Goal: Use online tool/utility: Utilize a website feature to perform a specific function

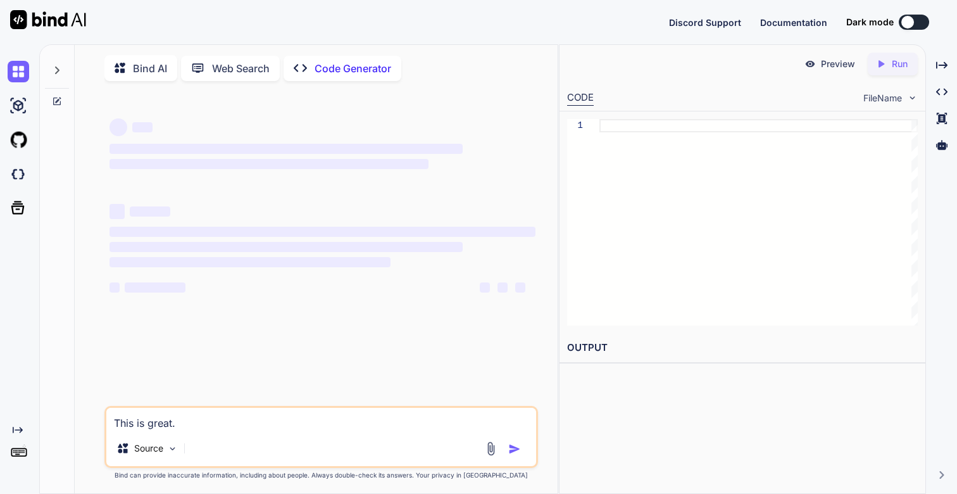
type textarea "x"
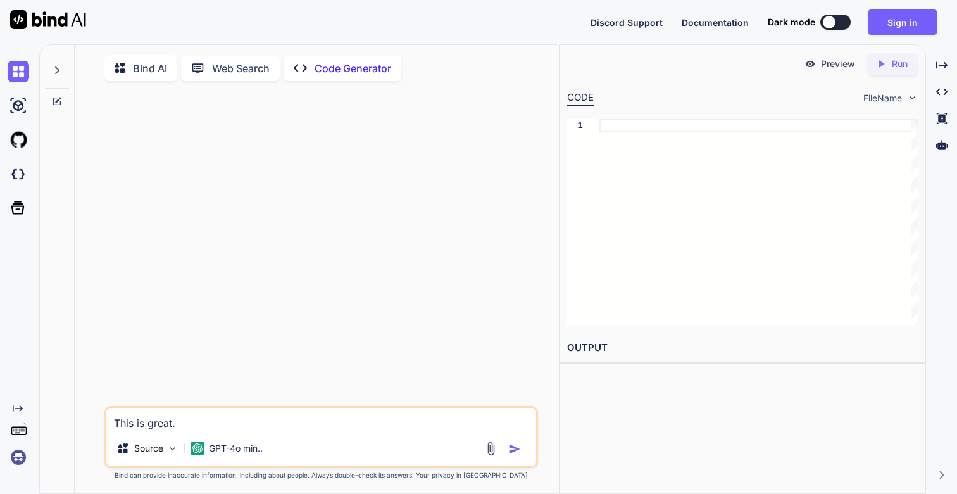
click at [21, 462] on img at bounding box center [19, 457] width 22 height 22
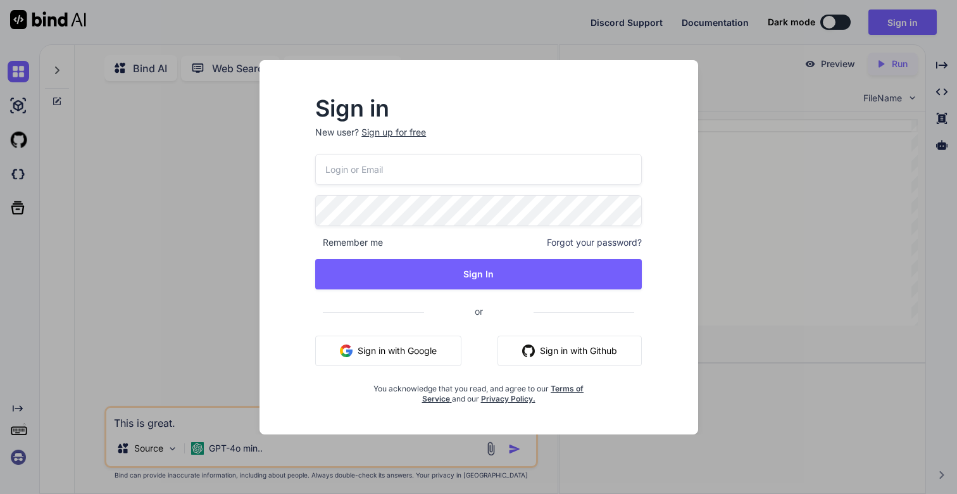
click at [398, 177] on input "email" at bounding box center [478, 169] width 327 height 31
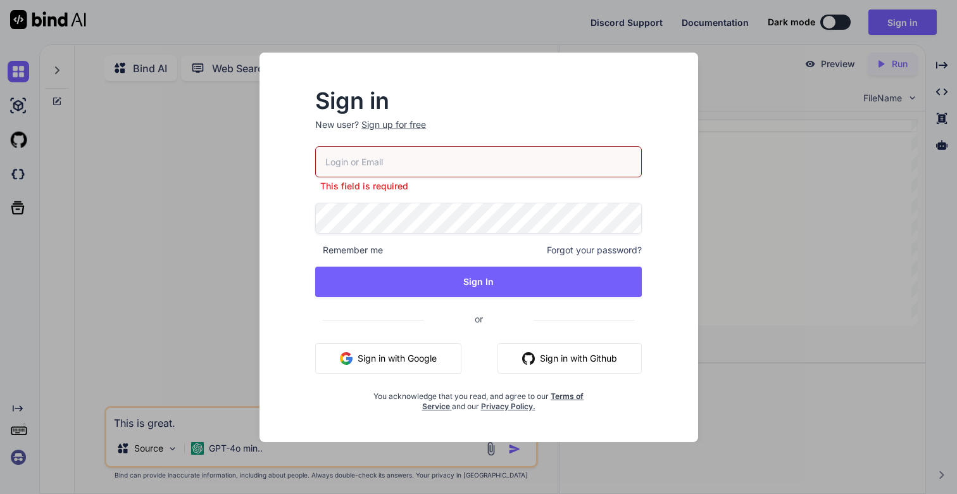
type input "[EMAIL_ADDRESS][DOMAIN_NAME]"
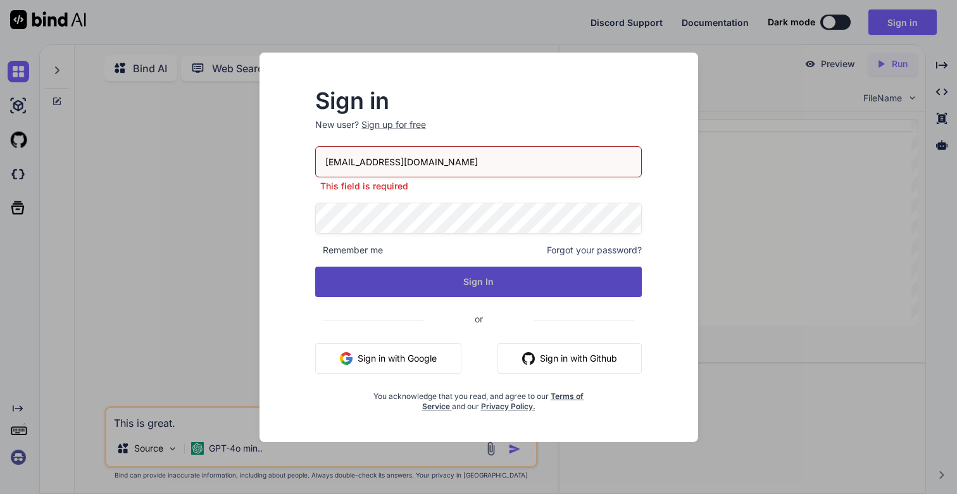
click at [474, 284] on button "Sign In" at bounding box center [478, 282] width 327 height 30
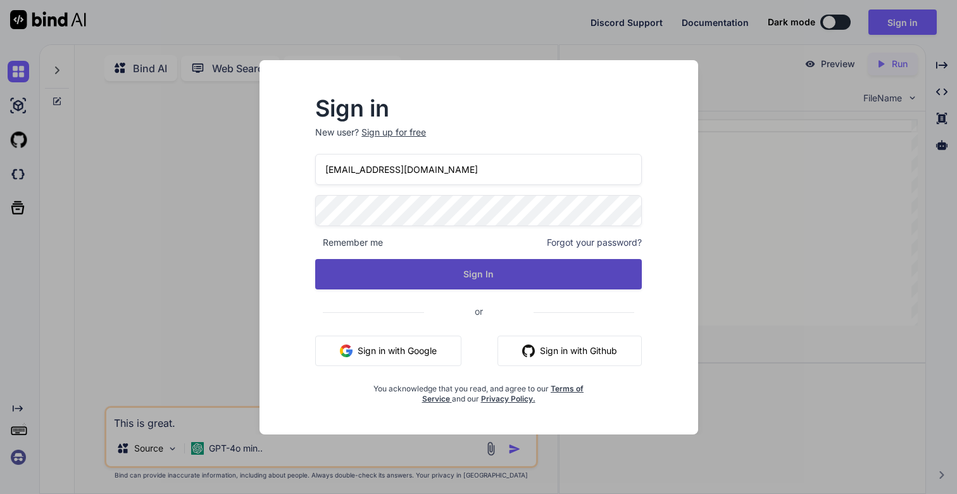
click at [477, 270] on button "Sign In" at bounding box center [478, 274] width 327 height 30
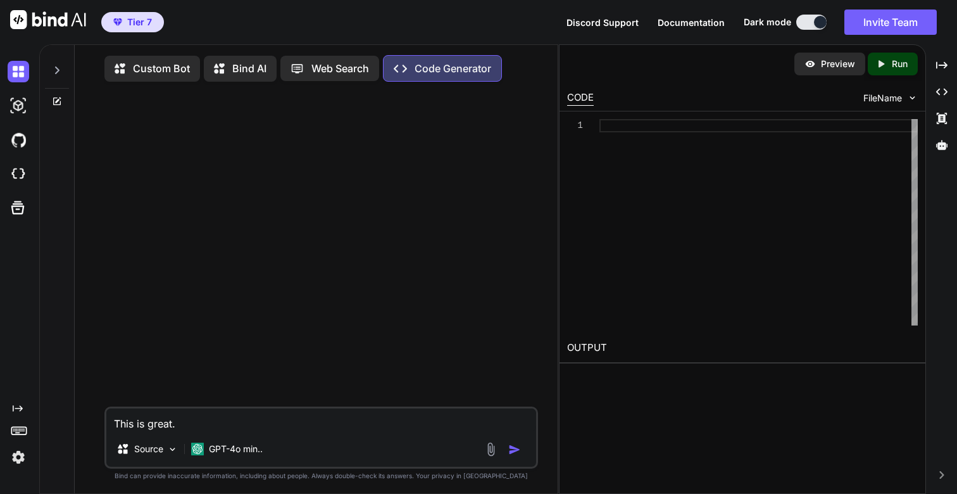
click at [54, 69] on icon at bounding box center [57, 70] width 10 height 10
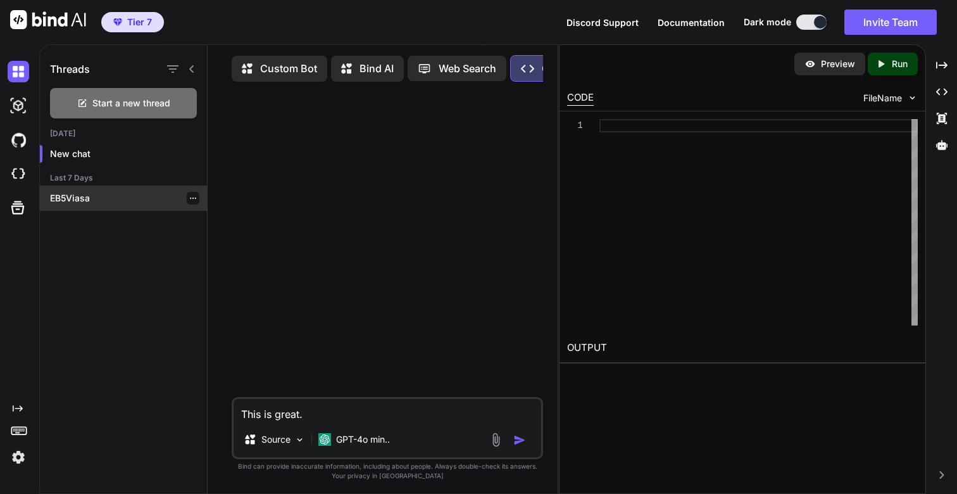
click at [69, 197] on p "EB5Viasa" at bounding box center [128, 198] width 157 height 13
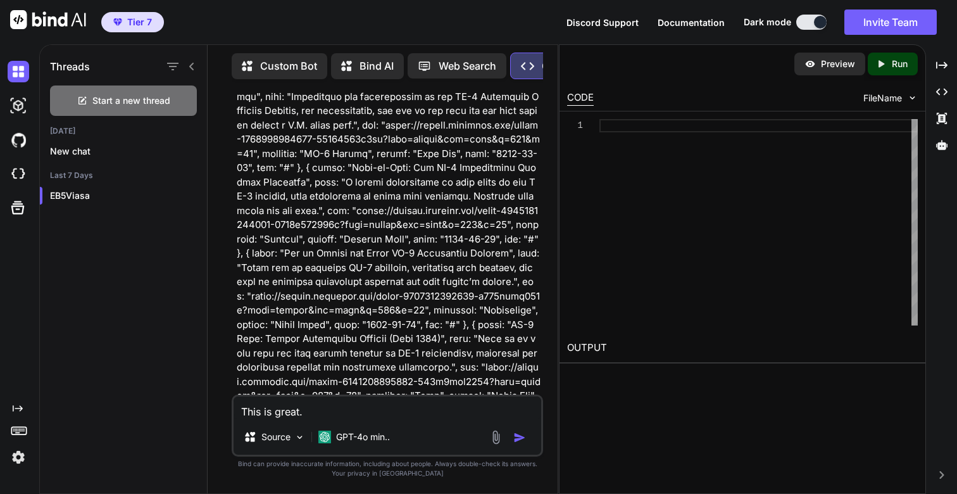
scroll to position [29660, 0]
click at [360, 432] on p "GPT-4o min.." at bounding box center [363, 437] width 54 height 13
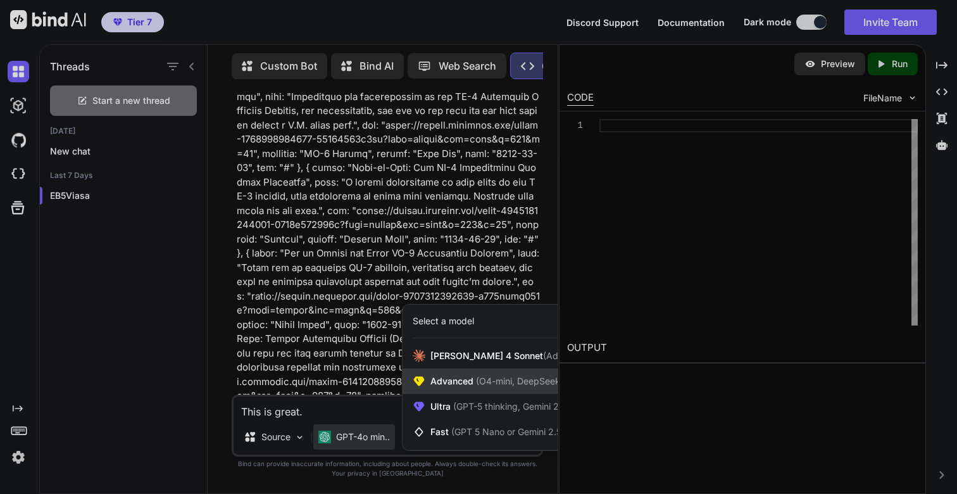
click at [481, 384] on span "(O4-mini, DeepSeek R1)" at bounding box center [525, 380] width 102 height 11
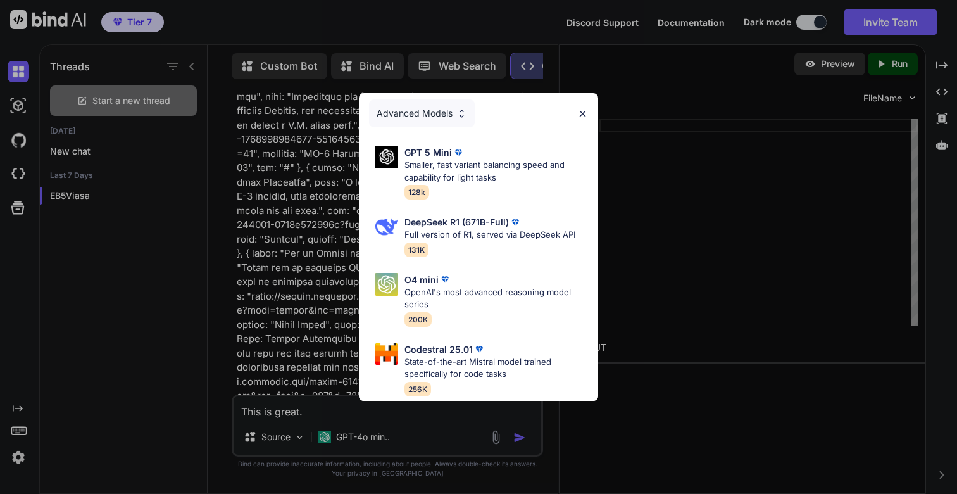
click at [432, 113] on div "Advanced Models" at bounding box center [422, 113] width 106 height 28
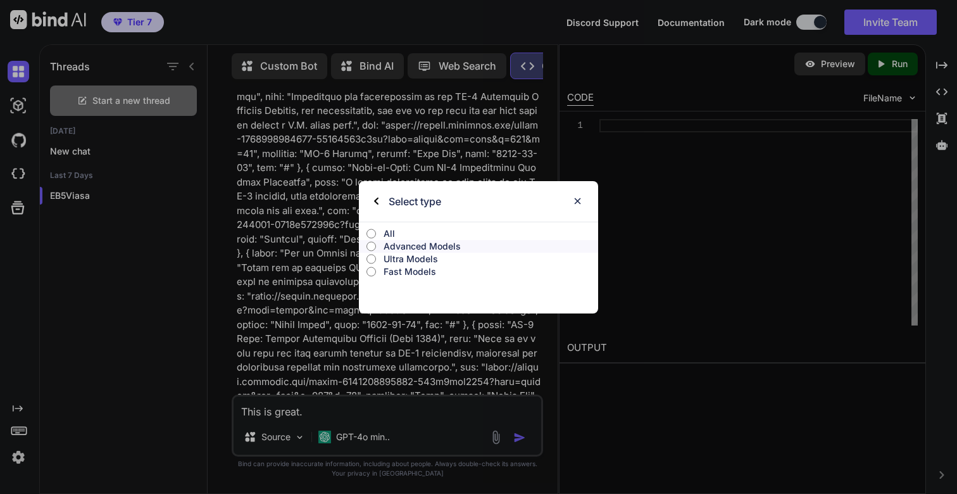
click at [379, 228] on label "All" at bounding box center [478, 233] width 239 height 13
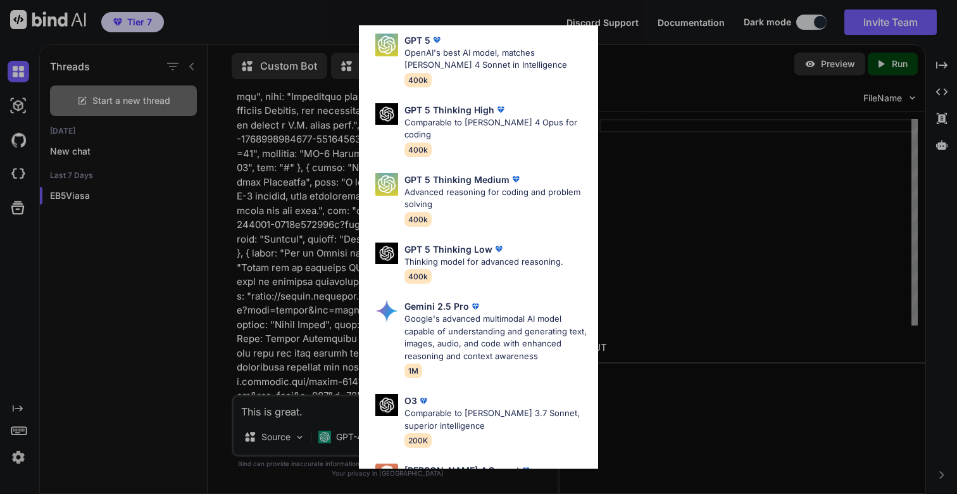
scroll to position [314, 0]
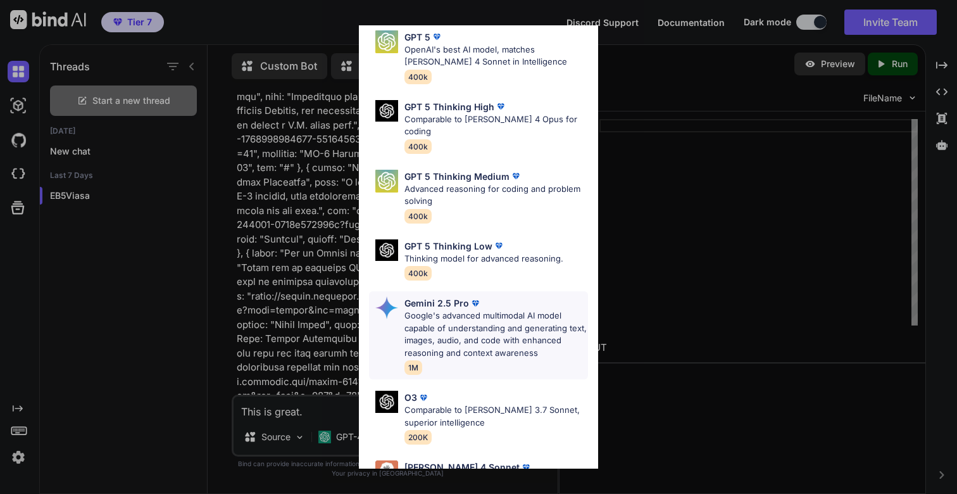
click at [465, 296] on p "Gemini 2.5 Pro" at bounding box center [437, 302] width 65 height 13
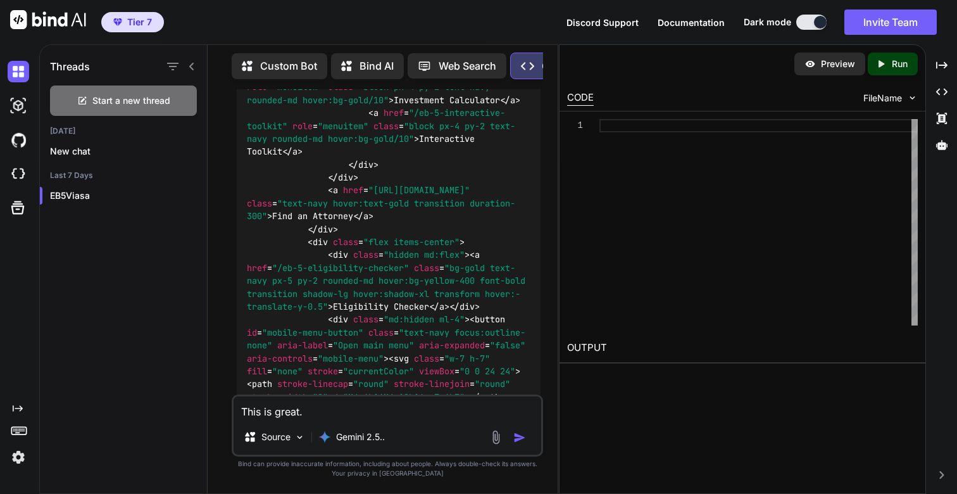
scroll to position [32878, 0]
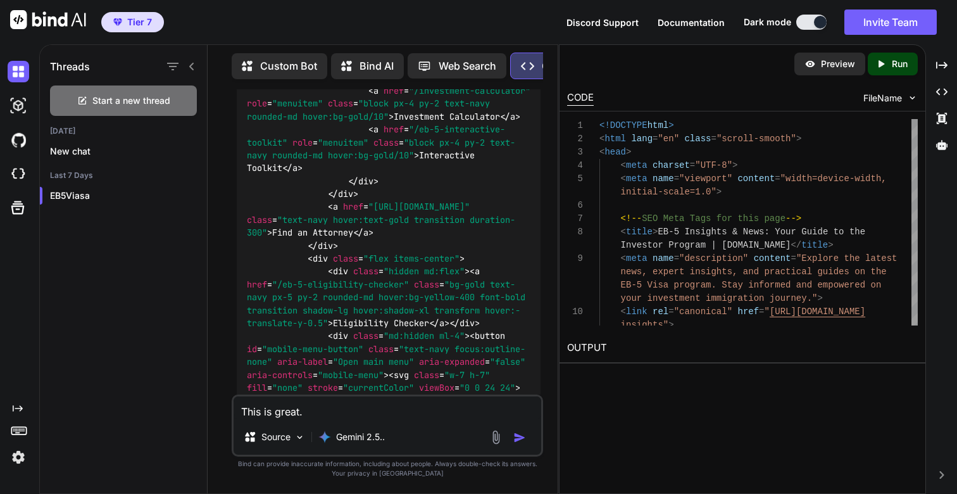
click at [888, 61] on icon "Created with Pixso." at bounding box center [884, 63] width 16 height 11
click at [611, 379] on link "[URL][DOMAIN_NAME]" at bounding box center [618, 378] width 103 height 12
click at [414, 415] on textarea "This is great." at bounding box center [388, 407] width 308 height 23
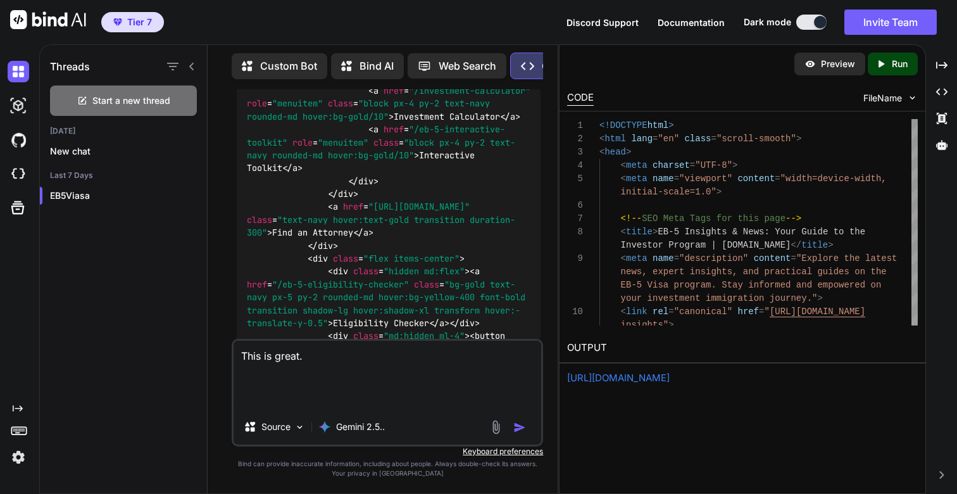
paste textarea "<!DOCTYPE html> <html lang="en"> <head> <meta charset="UTF-8"> <title>News & Up…"
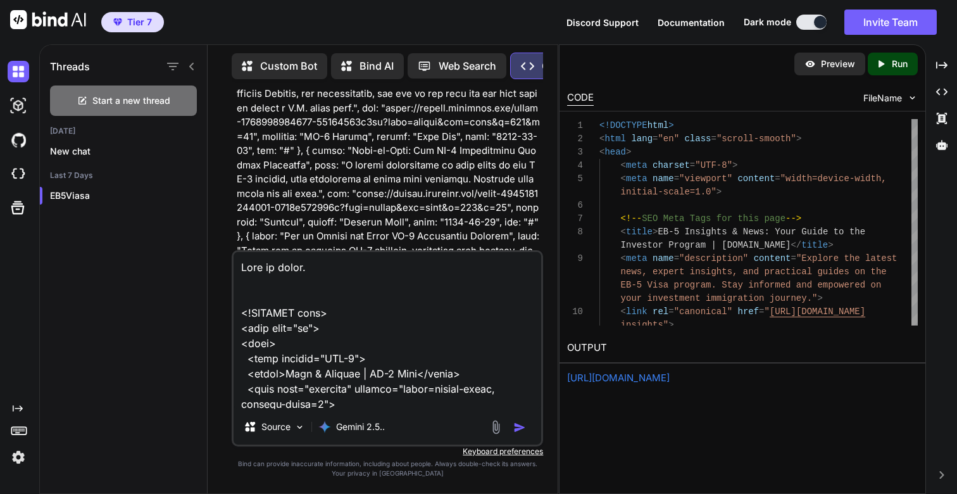
scroll to position [29667, 0]
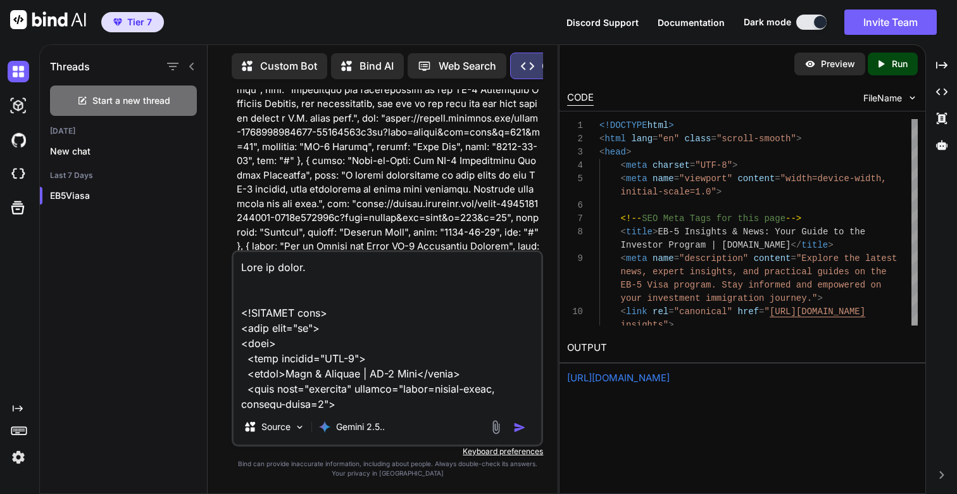
drag, startPoint x: 343, startPoint y: 201, endPoint x: 238, endPoint y: 121, distance: 132.0
copy p "Lore ip dolor. Sit amet cons adip el sed doeius tem /incididu utla. 0) Etdo mag…"
click at [338, 259] on textarea at bounding box center [388, 330] width 308 height 157
click at [347, 268] on textarea at bounding box center [388, 330] width 308 height 157
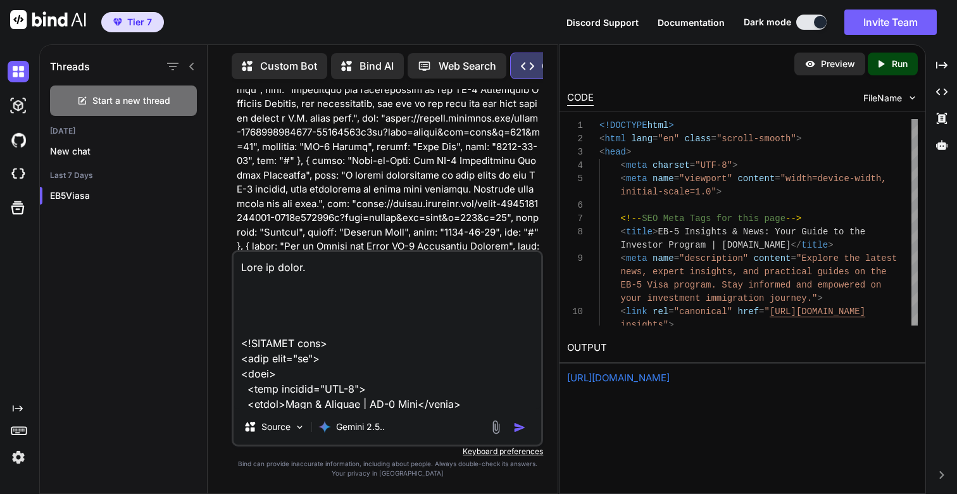
paste textarea "Lore ip dolor. Sit amet cons adip el sed doeius tem /incididu utla. 3) Etdo mag…"
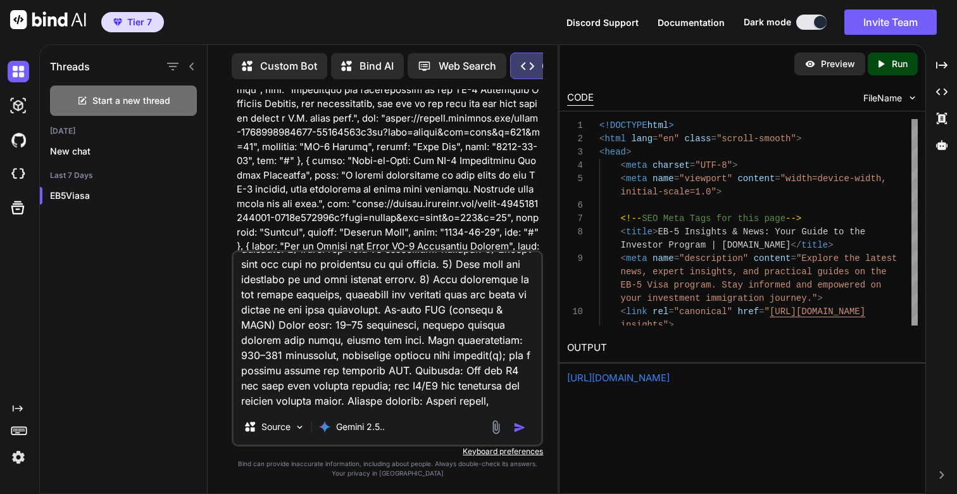
scroll to position [0, 0]
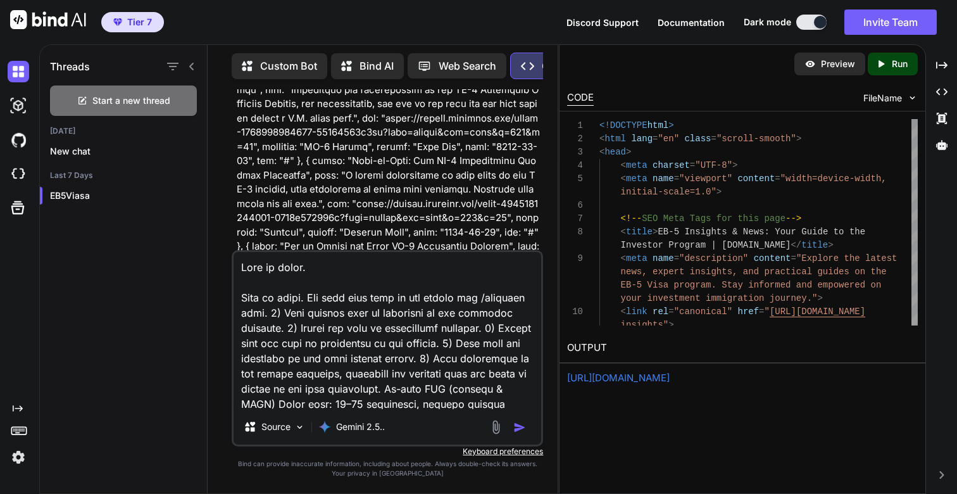
click at [321, 293] on textarea at bounding box center [388, 330] width 308 height 157
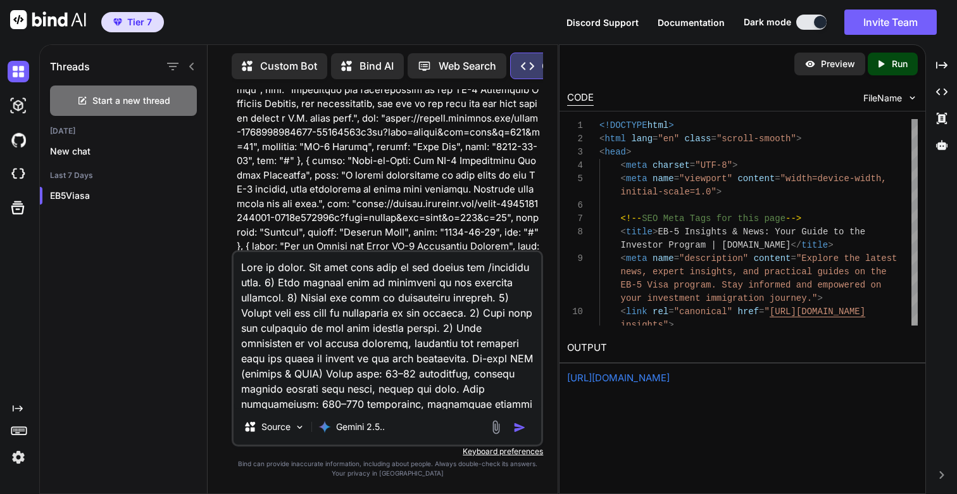
click at [519, 267] on textarea at bounding box center [388, 330] width 308 height 157
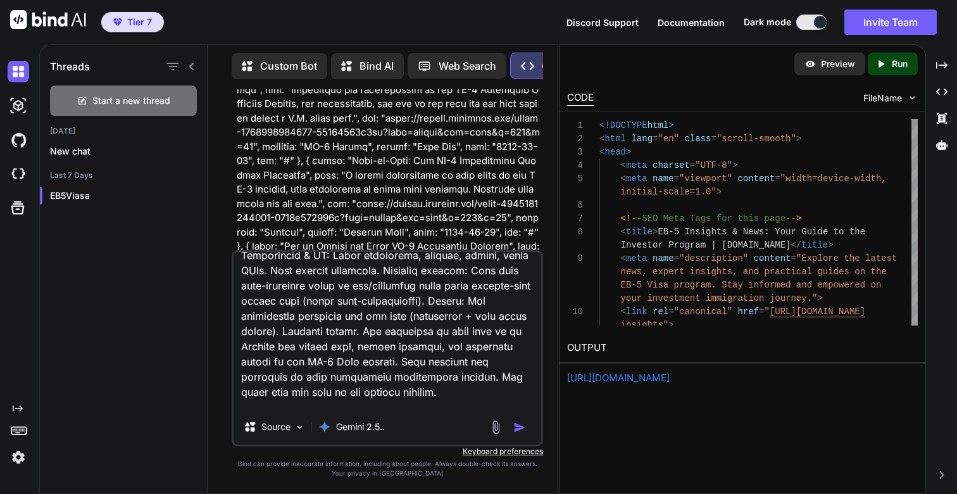
scroll to position [287, 0]
click at [444, 334] on textarea at bounding box center [388, 330] width 308 height 157
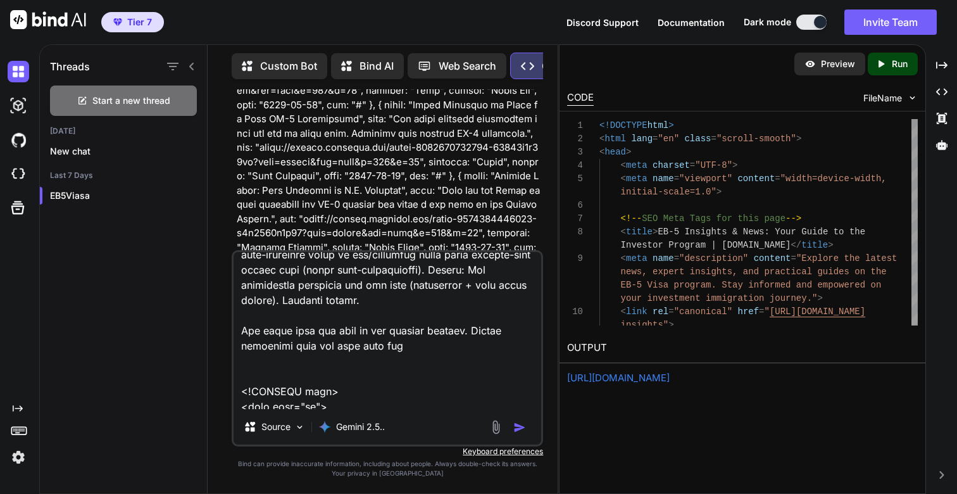
scroll to position [29963, 0]
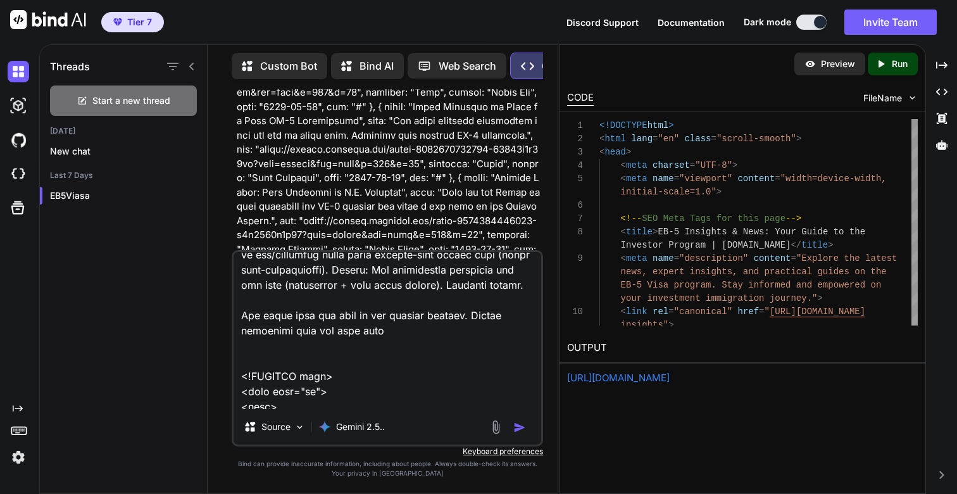
type textarea "Lore ip dolor. Sit amet cons adip el sed doeius tem /inci utla. 3) Etdo magnaal…"
click at [520, 426] on img "button" at bounding box center [520, 427] width 13 height 13
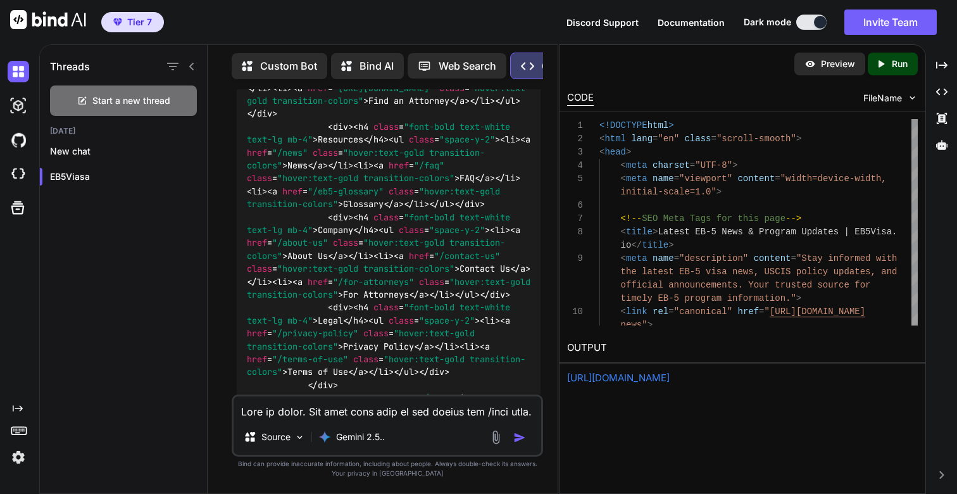
scroll to position [44438, 0]
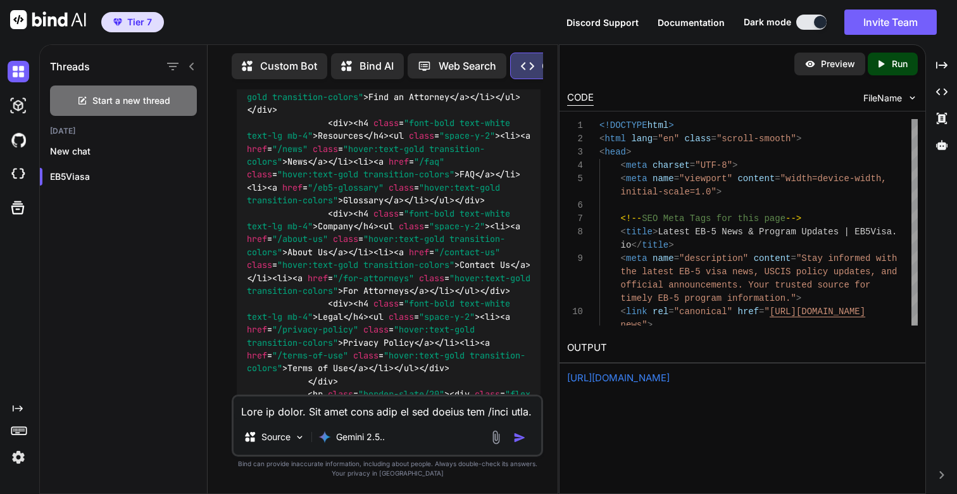
click at [897, 64] on p "Run" at bounding box center [900, 64] width 16 height 13
click at [652, 376] on link "[URL][DOMAIN_NAME]" at bounding box center [618, 378] width 103 height 12
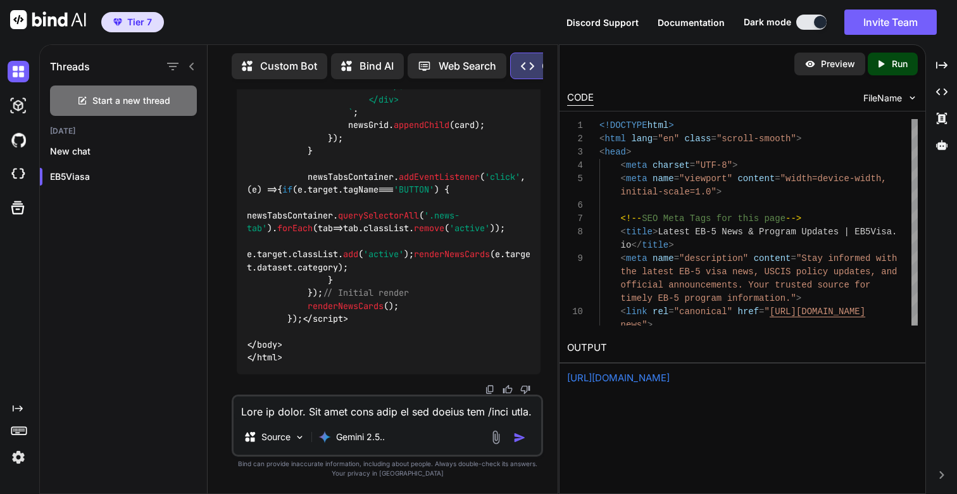
scroll to position [50712, 0]
click at [293, 407] on textarea at bounding box center [388, 407] width 308 height 23
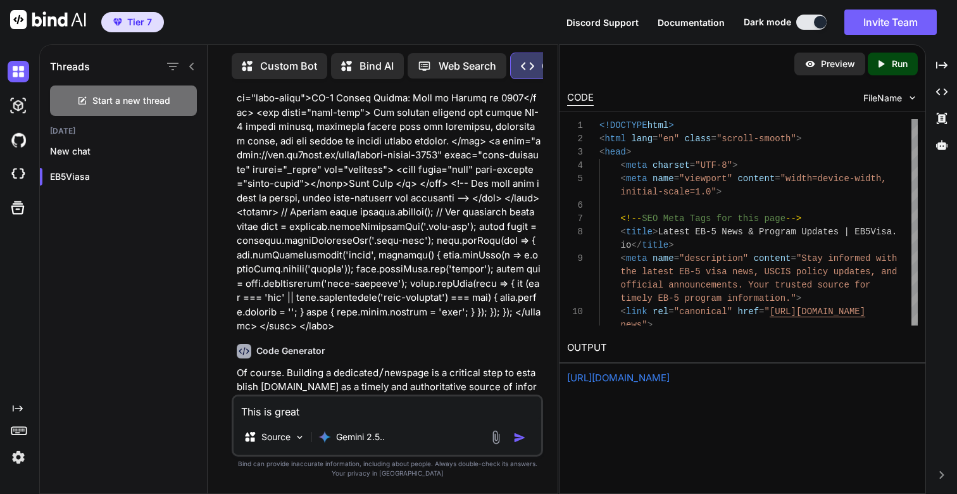
scroll to position [40963, 0]
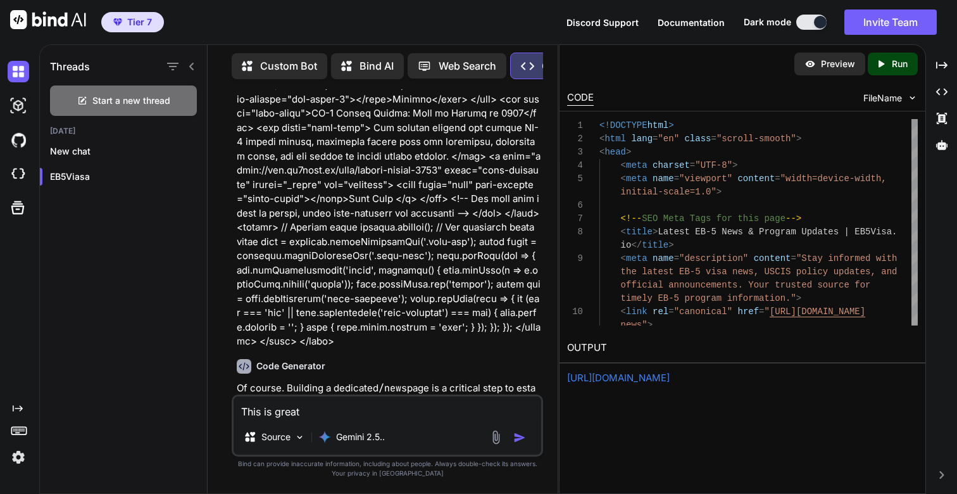
drag, startPoint x: 524, startPoint y: 325, endPoint x: 229, endPoint y: 165, distance: 335.2
click at [229, 165] on div "You What is the best option wherein when a users clicks on the send message, I …" at bounding box center [388, 291] width 340 height 404
copy p "Lore ip dolor. Sit amet cons adip el sed doeius tem /inci utla. 3) Etdo magnaal…"
click at [390, 415] on textarea "This is great" at bounding box center [388, 407] width 308 height 23
paste textarea ". Lor ipsu dolo sita co adi elitse doe /temp inci. 9) Utla etdolor magn al enim…"
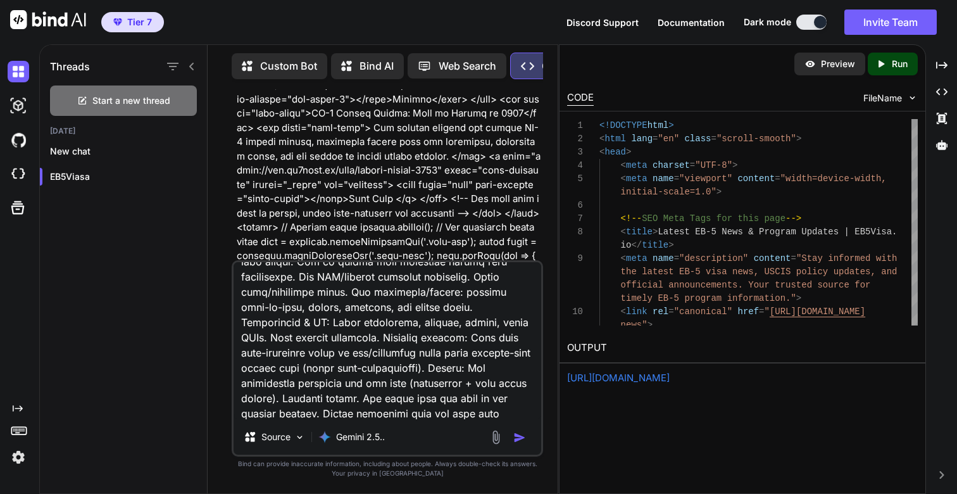
scroll to position [0, 0]
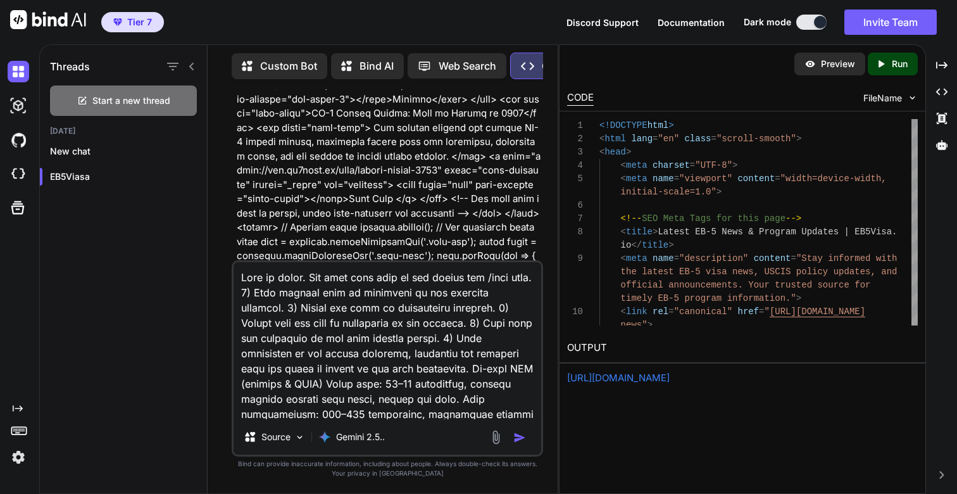
click at [498, 279] on textarea at bounding box center [388, 340] width 308 height 157
paste textarea "Resource Library"
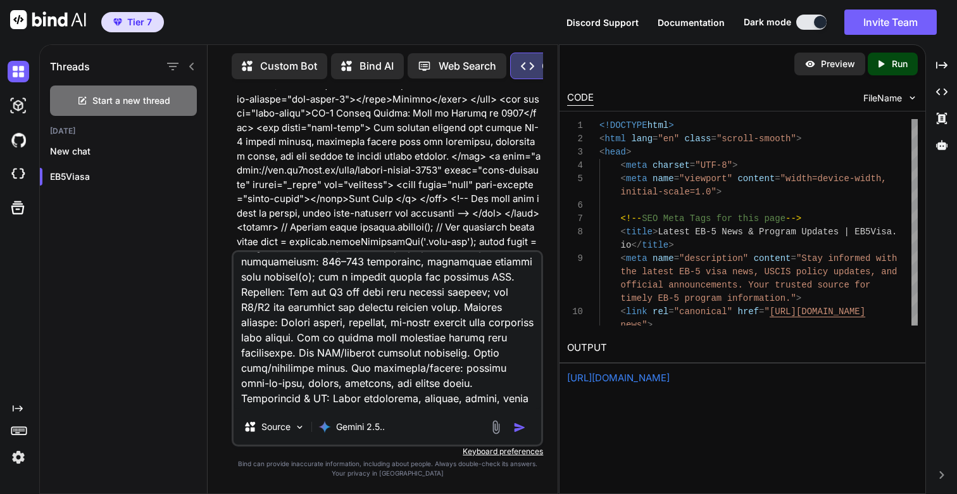
scroll to position [246, 0]
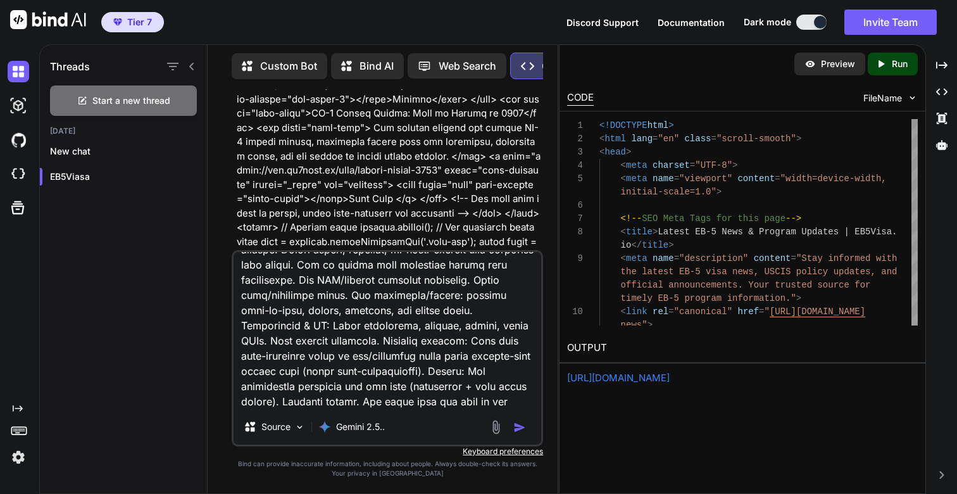
click at [432, 402] on textarea at bounding box center [388, 330] width 308 height 157
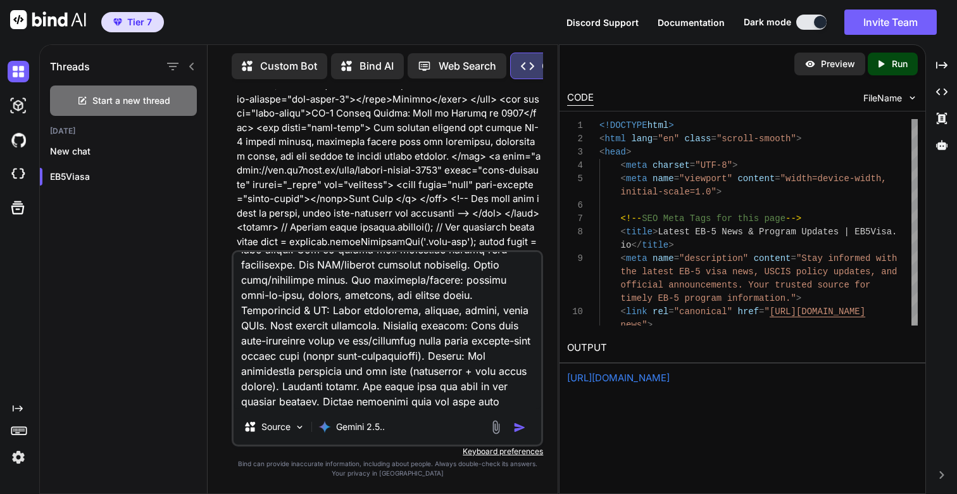
paste textarea "<!DOCTYPE html> <html lang="en"> <head> <meta charset="UTF-8"> <title>Resource …"
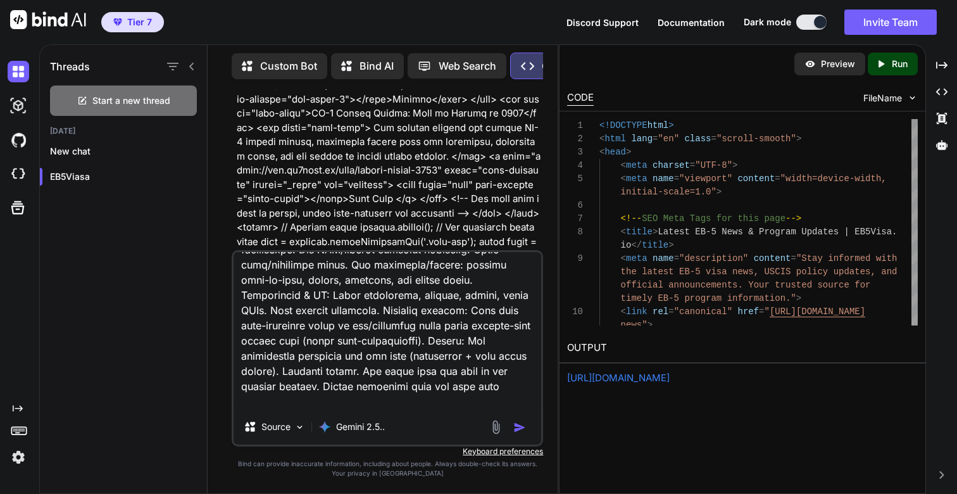
scroll to position [7918, 0]
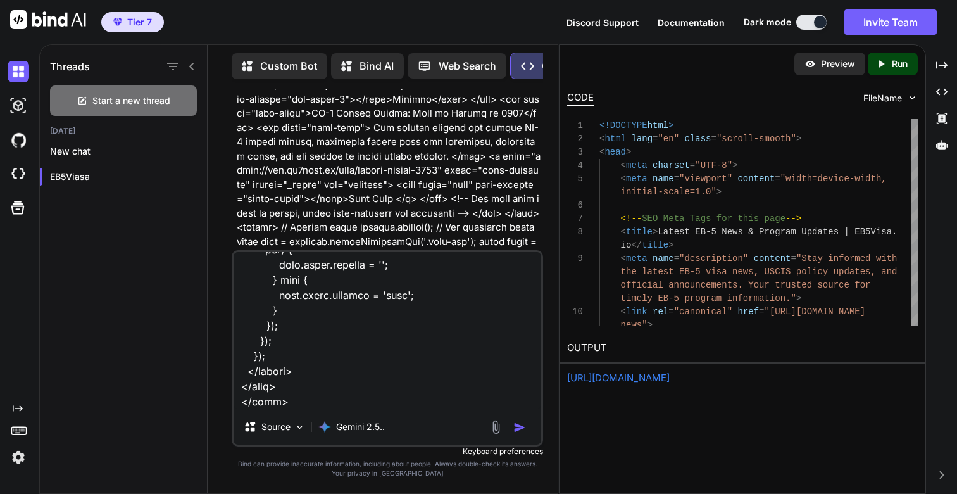
type textarea "Lore ip dolor. Sit amet cons adip el sed doeius tem /Incididu utla. 4) Etdo mag…"
click at [519, 430] on img "button" at bounding box center [520, 427] width 13 height 13
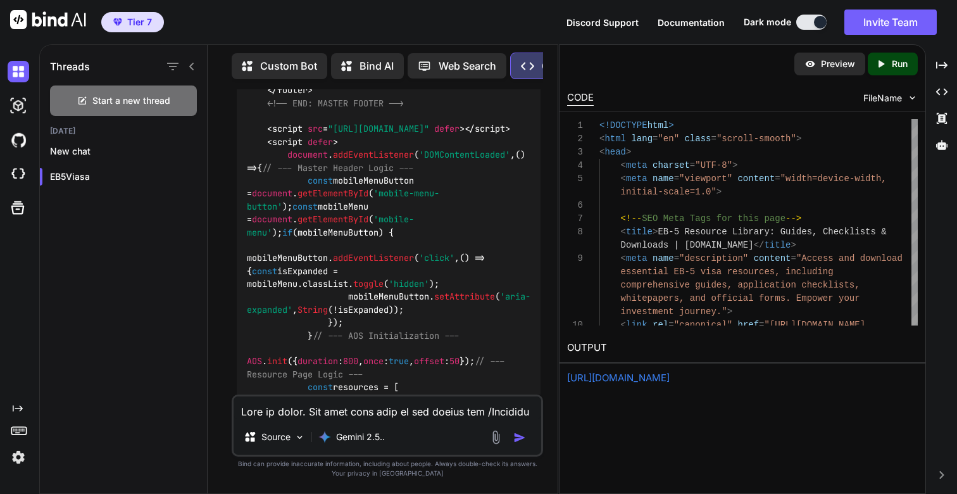
scroll to position [54528, 0]
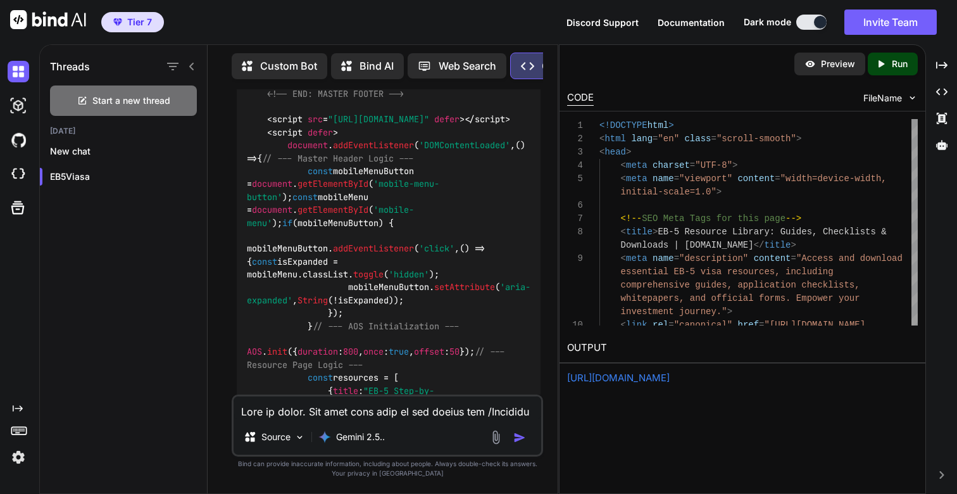
click at [890, 61] on icon "Created with Pixso." at bounding box center [884, 63] width 16 height 11
click at [645, 377] on link "[URL][DOMAIN_NAME]" at bounding box center [618, 378] width 103 height 12
click at [335, 412] on textarea at bounding box center [388, 407] width 308 height 23
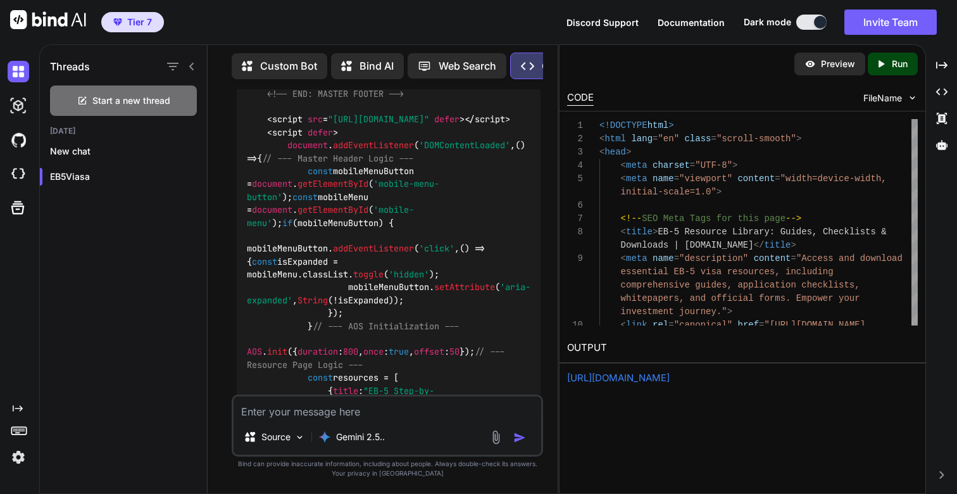
paste textarea "<!DOCTYPE html> <html lang="en"> <head> <meta charset="UTF-8"> <title>Webinars …"
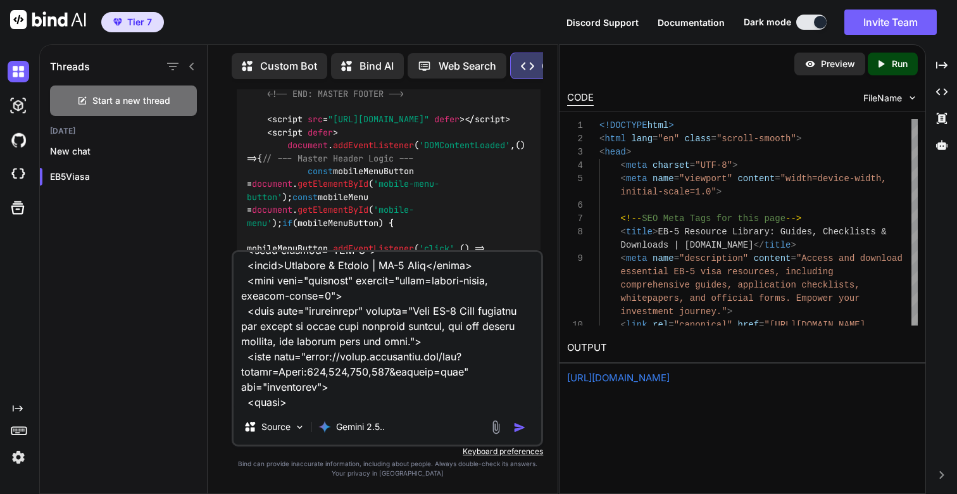
scroll to position [0, 0]
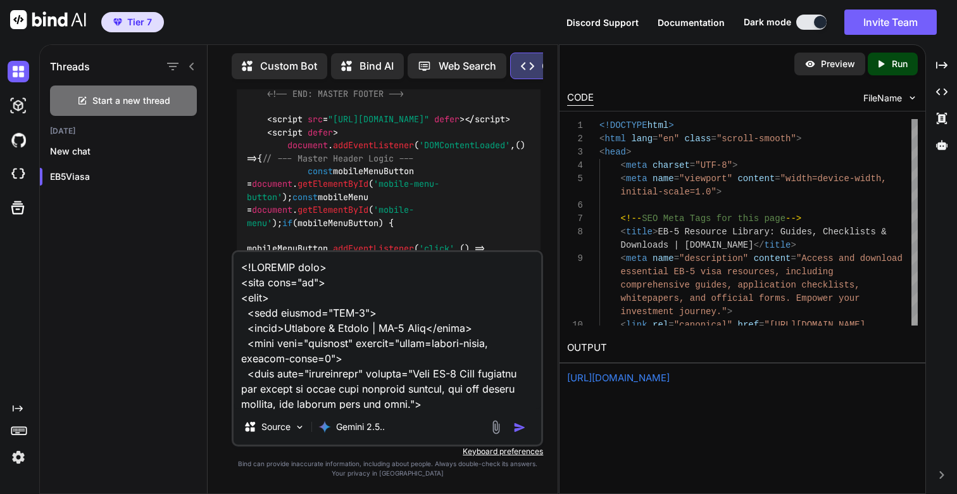
click at [371, 272] on textarea at bounding box center [388, 330] width 308 height 157
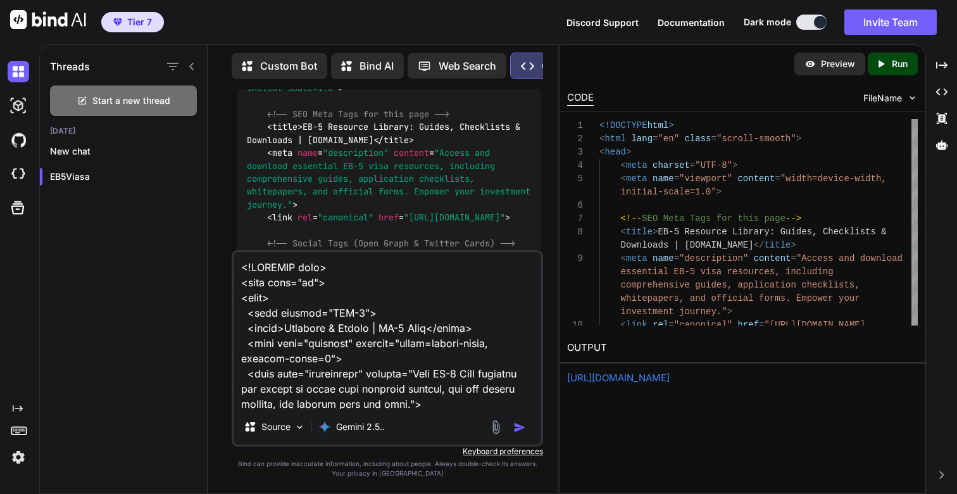
scroll to position [51294, 0]
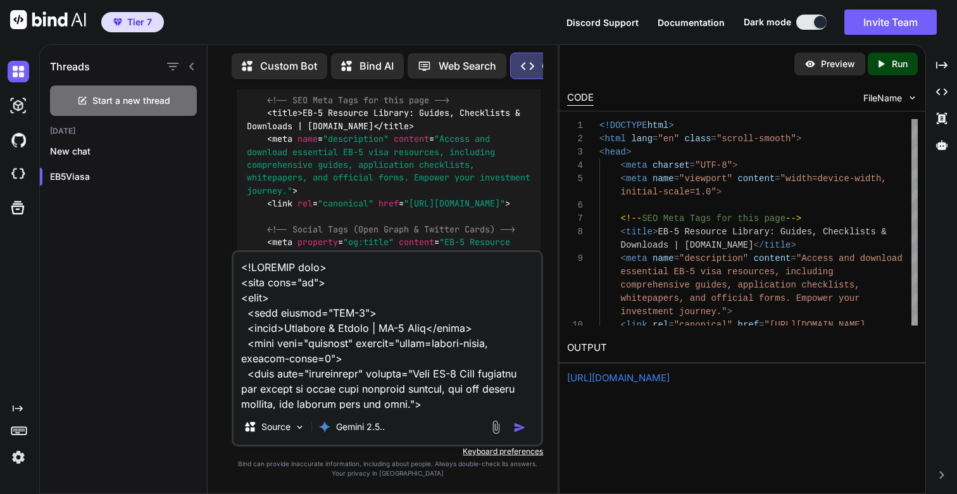
drag, startPoint x: 238, startPoint y: 121, endPoint x: 538, endPoint y: 130, distance: 299.6
copy p "Lore ip dolor. Sit amet cons adip el sed doeius tem /Incididu utla. 6) Etdo mag…"
click at [434, 303] on textarea at bounding box center [388, 330] width 308 height 157
paste textarea "Lore ip dolor. Sit amet cons adip el sed doeius tem /Incididu utla. 3) Etdo mag…"
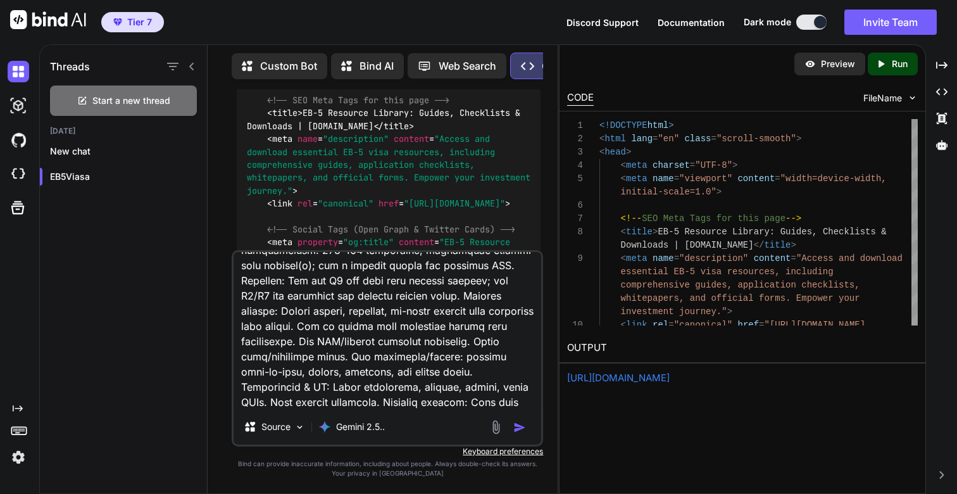
scroll to position [0, 0]
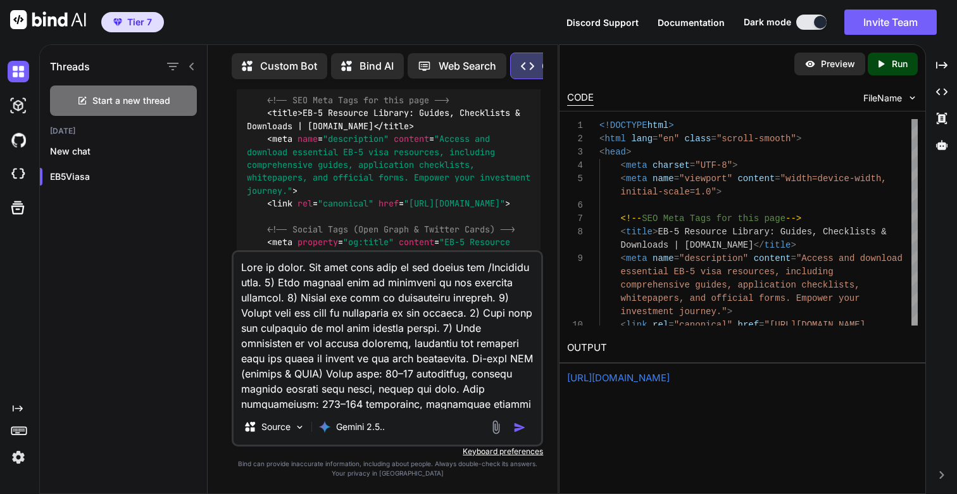
click at [267, 285] on textarea at bounding box center [388, 330] width 308 height 157
type textarea "Lore ip dolor. Sit amet cons adip el sed doeius tem /Incidid utla. 9) Etdo magn…"
click at [520, 427] on img "button" at bounding box center [520, 427] width 13 height 13
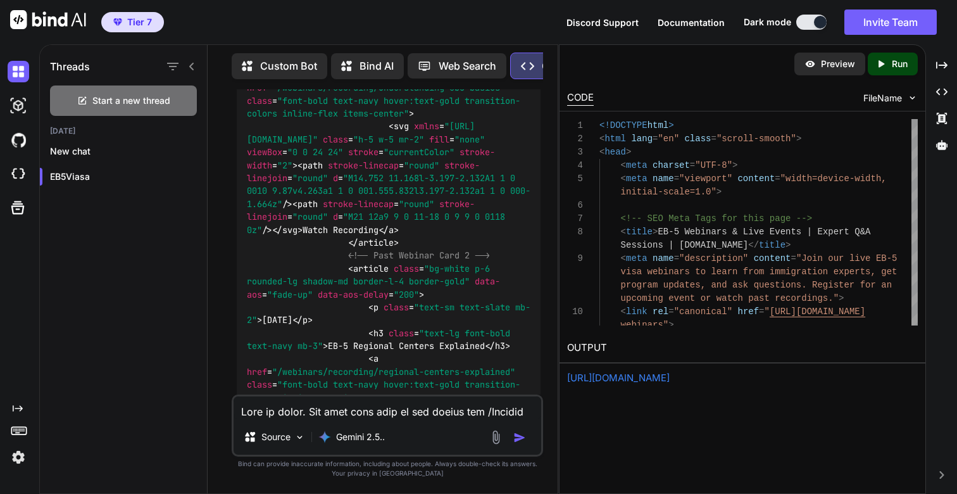
scroll to position [63242, 0]
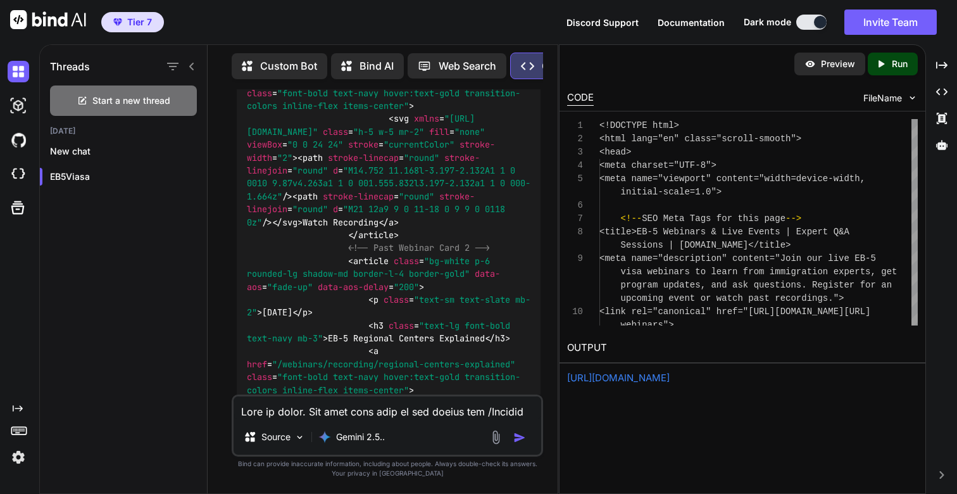
click at [892, 58] on p "Run" at bounding box center [900, 64] width 16 height 13
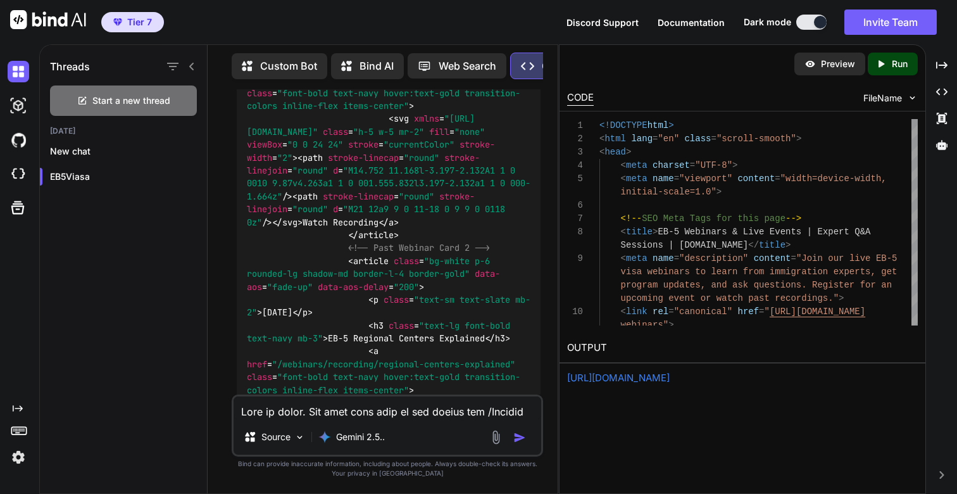
click at [620, 376] on link "[URL][DOMAIN_NAME]" at bounding box center [618, 378] width 103 height 12
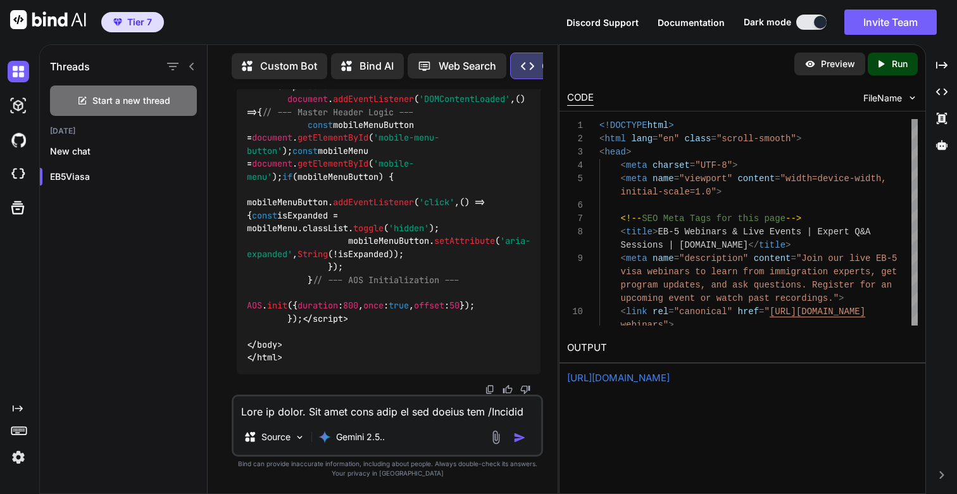
scroll to position [69821, 0]
click at [320, 415] on textarea at bounding box center [388, 407] width 308 height 23
paste textarea "This is great. Now lets analyze and strategize the module for latest news and i…"
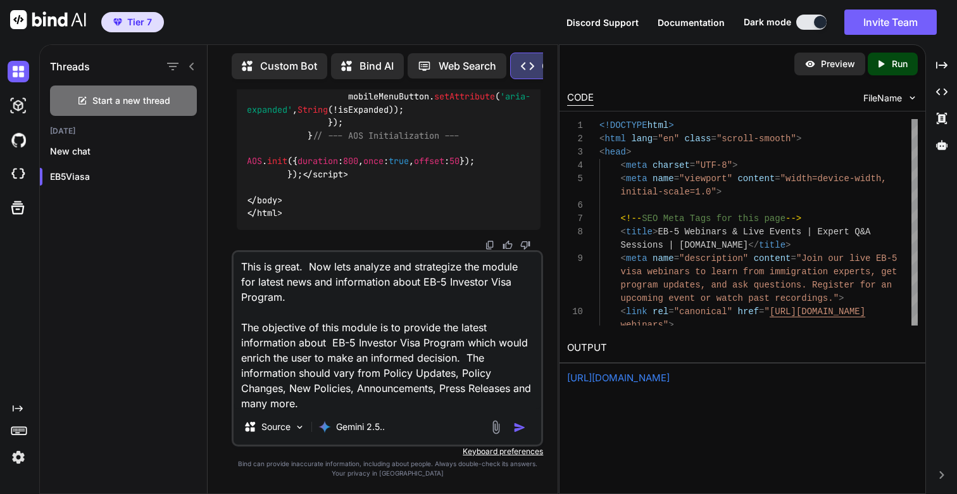
scroll to position [0, 0]
click at [510, 345] on textarea "This is great. Now lets analyze and strategize the module for latest news and i…" at bounding box center [388, 330] width 308 height 157
paste textarea "1) Ask me clarifying questions until you're 95% confident you can complete the …"
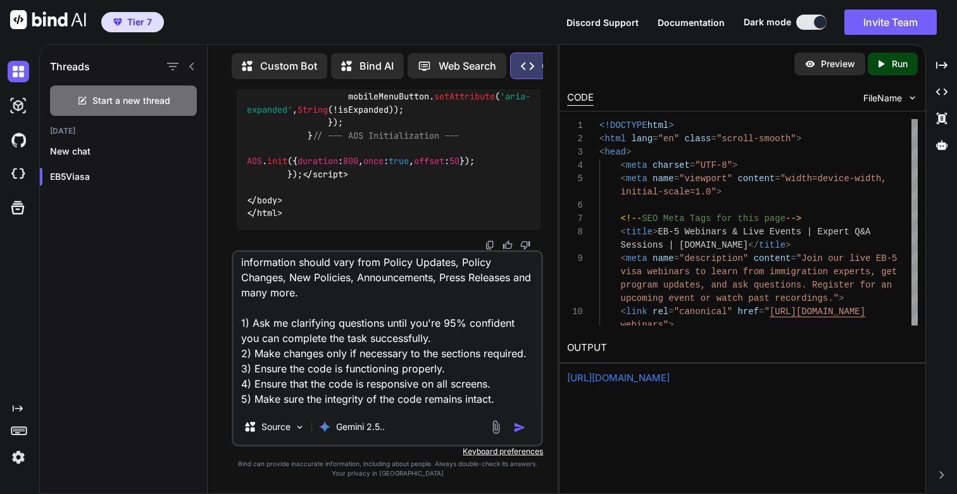
scroll to position [106, 0]
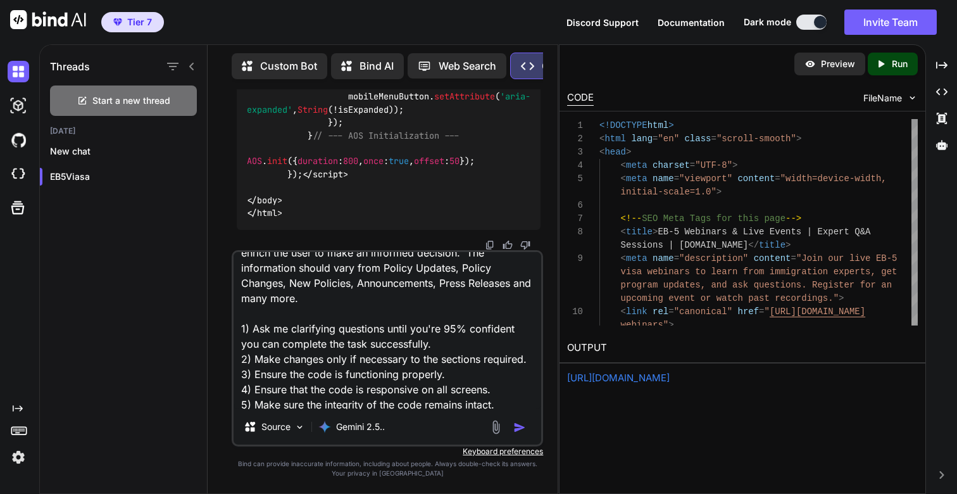
click at [474, 340] on textarea "This is great. Now lets analyze and strategize the module for latest news and i…" at bounding box center [388, 330] width 308 height 157
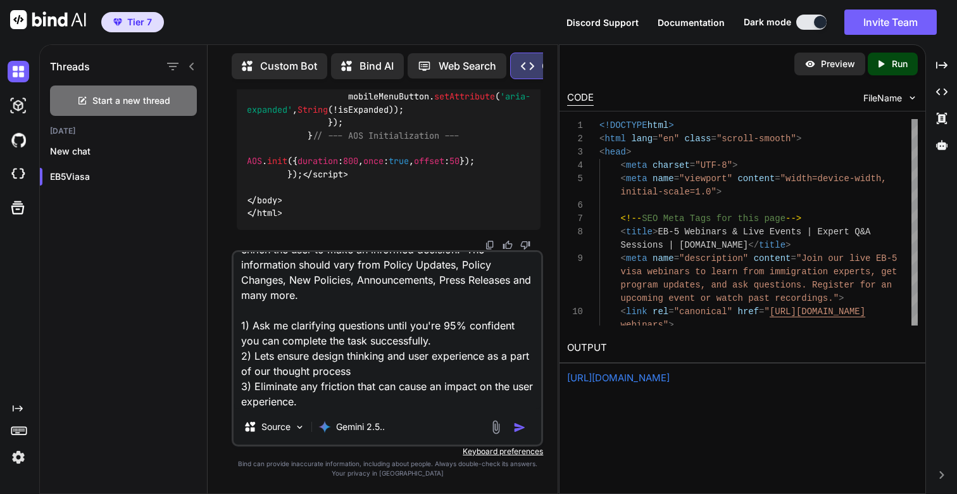
scroll to position [139, 0]
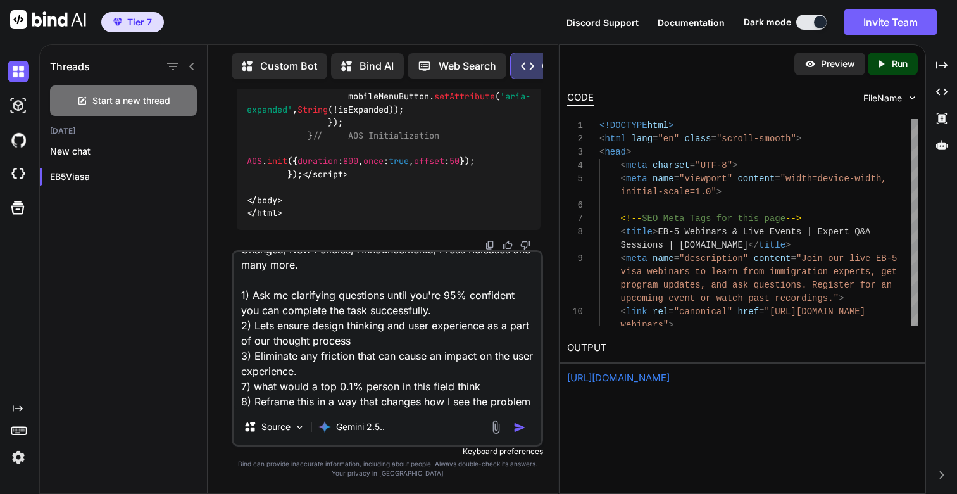
click at [251, 388] on textarea "This is great. Now lets analyze and strategize the module for latest news and i…" at bounding box center [388, 330] width 308 height 157
click at [398, 403] on textarea "This is great. Now lets analyze and strategize the module for latest news and i…" at bounding box center [388, 330] width 308 height 157
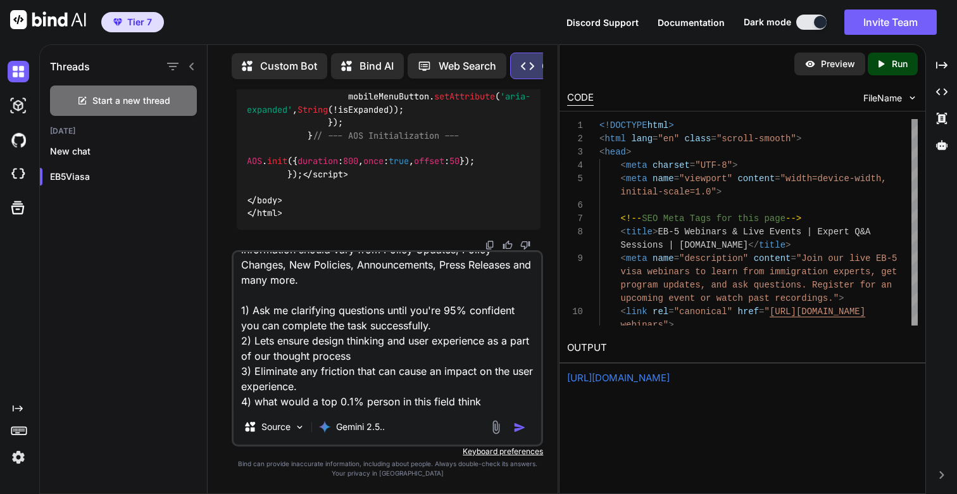
type textarea "This is great. Now lets analyze and strategize the module for latest news and i…"
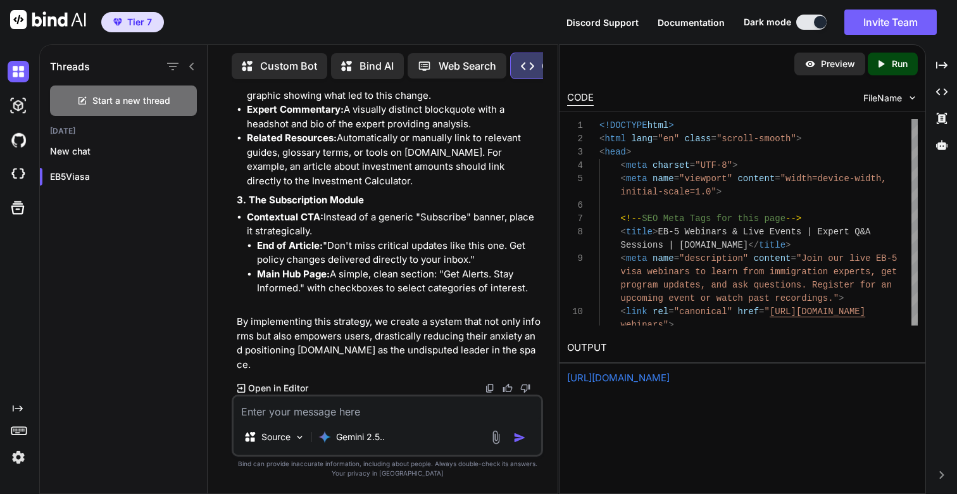
scroll to position [72373, 0]
click at [297, 412] on textarea at bounding box center [388, 407] width 308 height 23
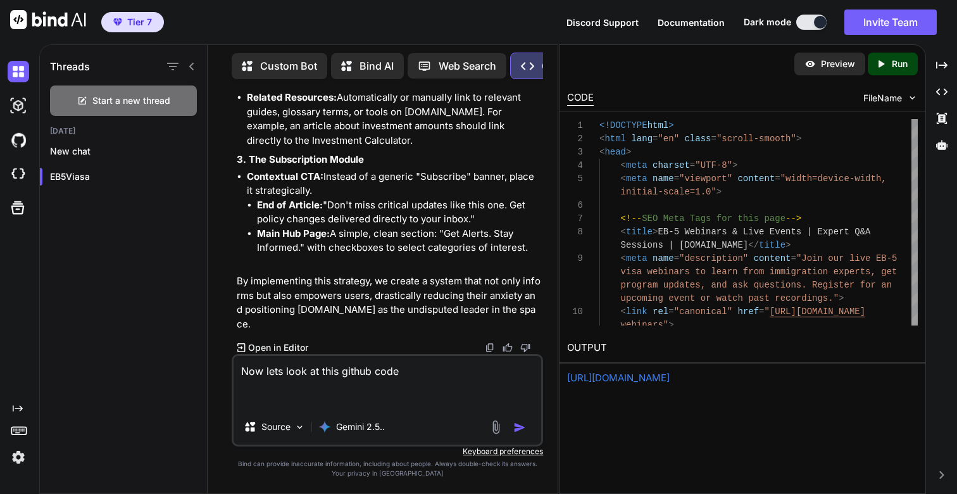
paste textarea "[URL][DOMAIN_NAME]"
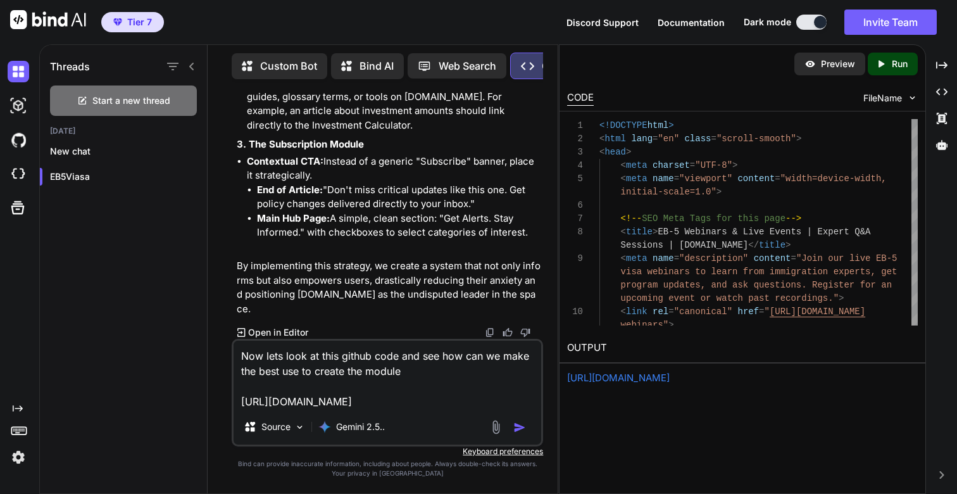
type textarea "Now lets look at this github code and see how can we make the best use to creat…"
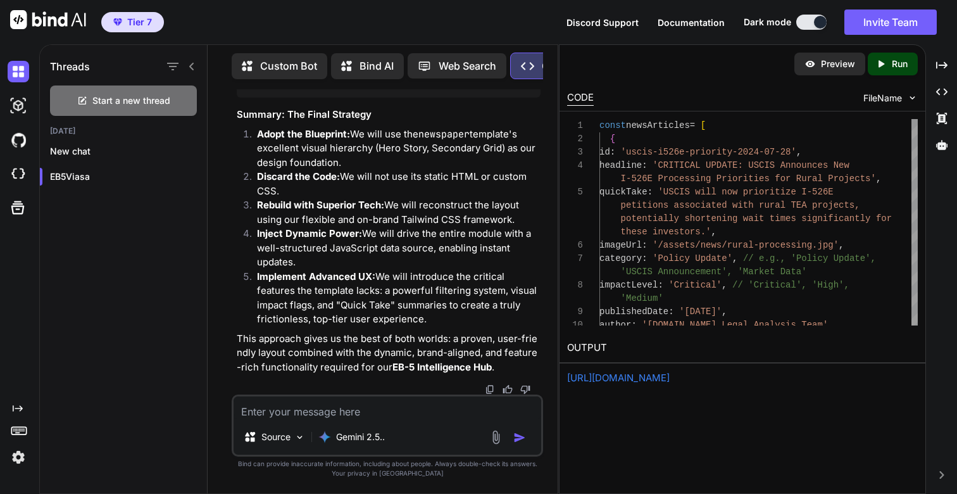
scroll to position [74117, 0]
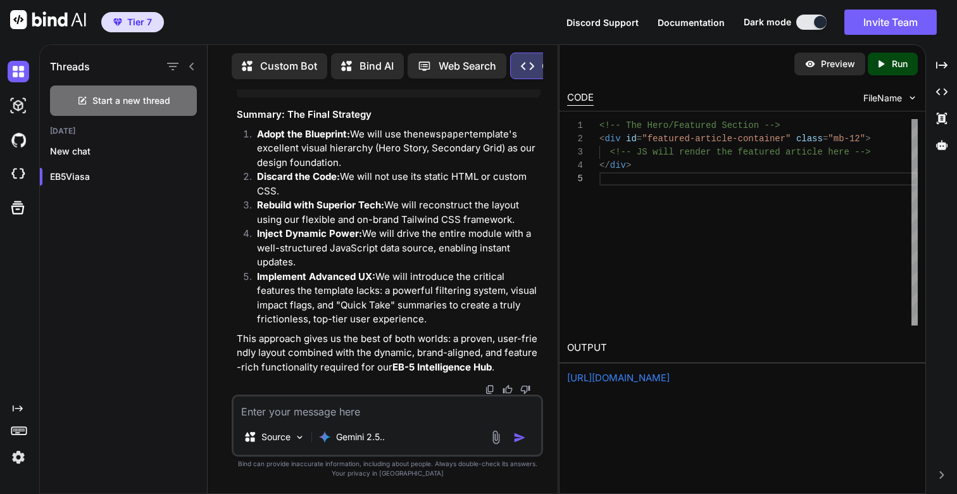
scroll to position [53, 0]
click at [898, 65] on p "Run" at bounding box center [900, 64] width 16 height 13
click at [613, 377] on link "[URL][DOMAIN_NAME]" at bounding box center [618, 378] width 103 height 12
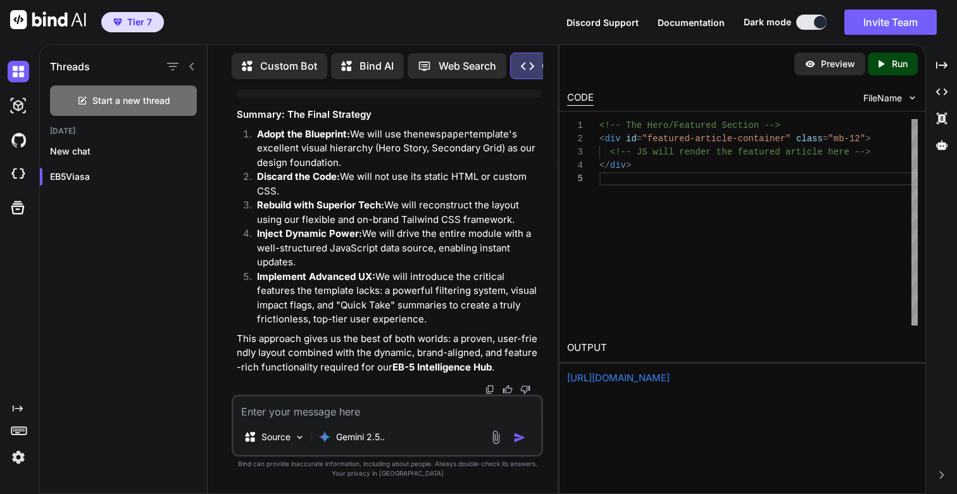
scroll to position [93, 0]
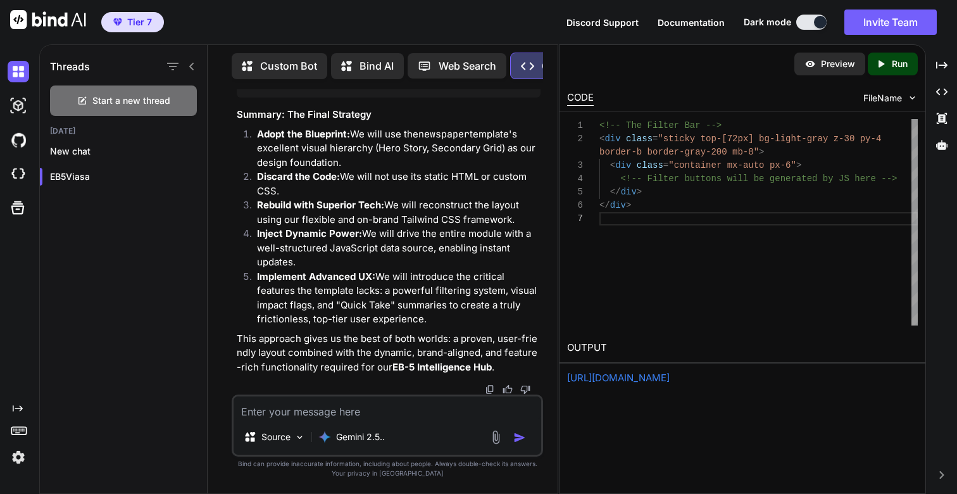
click at [890, 61] on icon "Created with Pixso." at bounding box center [884, 63] width 16 height 11
click at [623, 381] on link "[URL][DOMAIN_NAME]" at bounding box center [618, 378] width 103 height 12
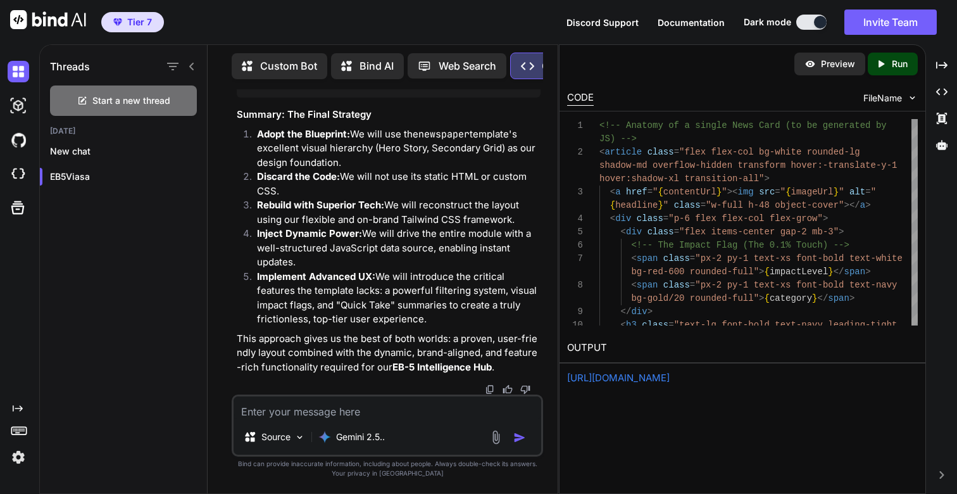
click at [896, 64] on p "Run" at bounding box center [900, 64] width 16 height 13
click at [622, 375] on link "[URL][DOMAIN_NAME]" at bounding box center [618, 378] width 103 height 12
click at [337, 413] on textarea at bounding box center [388, 407] width 308 height 23
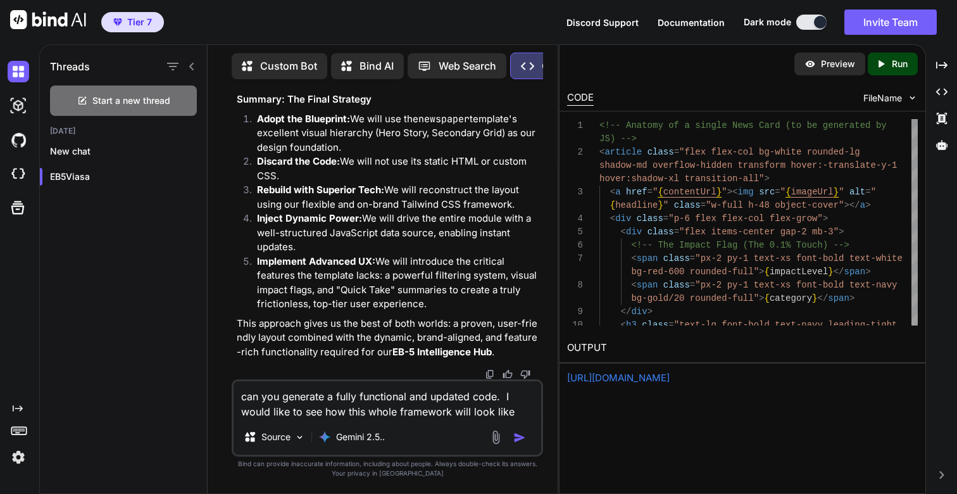
type textarea "can you generate a fully functional and updated code. I would like to see how t…"
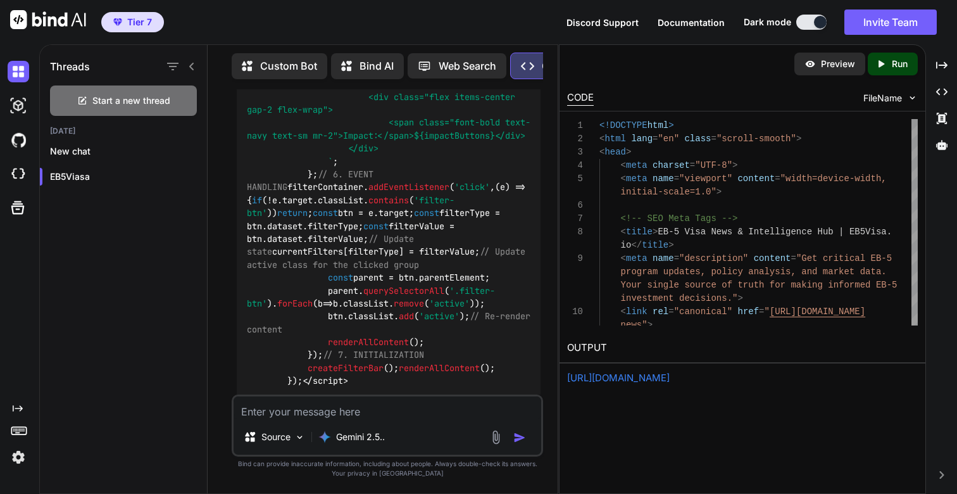
scroll to position [76009, 0]
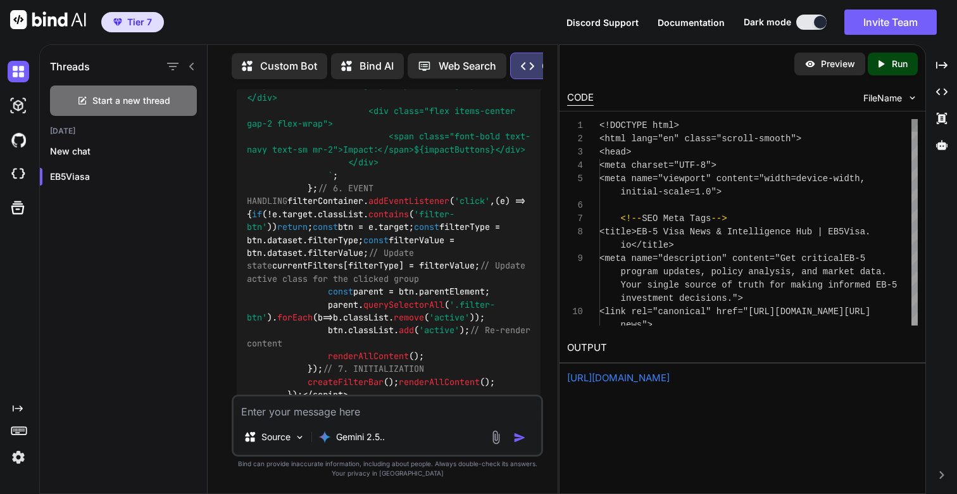
scroll to position [93, 0]
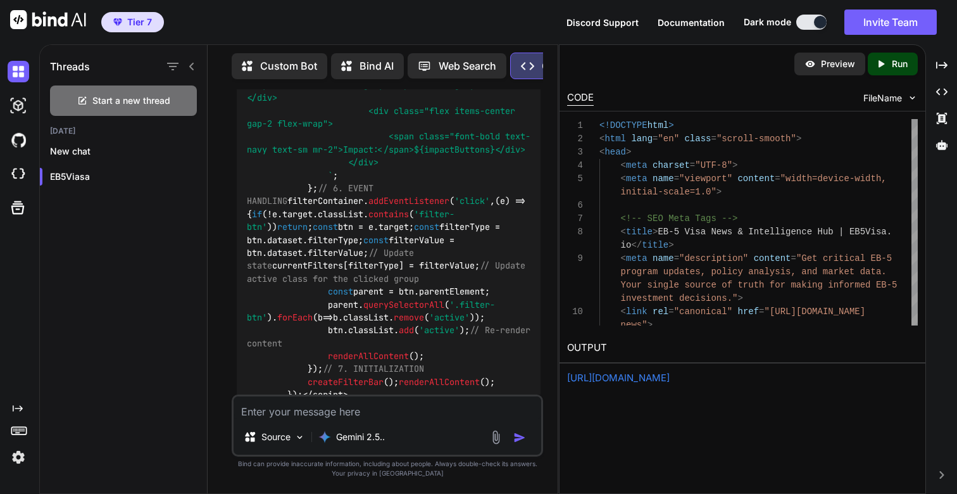
click at [895, 63] on p "Run" at bounding box center [900, 64] width 16 height 13
click at [635, 377] on link "[URL][DOMAIN_NAME]" at bounding box center [618, 378] width 103 height 12
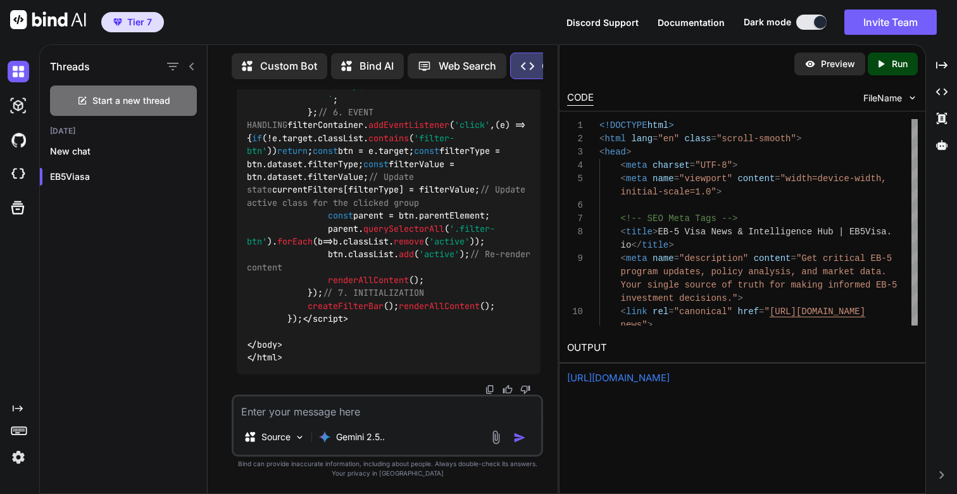
scroll to position [82569, 0]
click at [329, 412] on textarea at bounding box center [388, 407] width 308 height 23
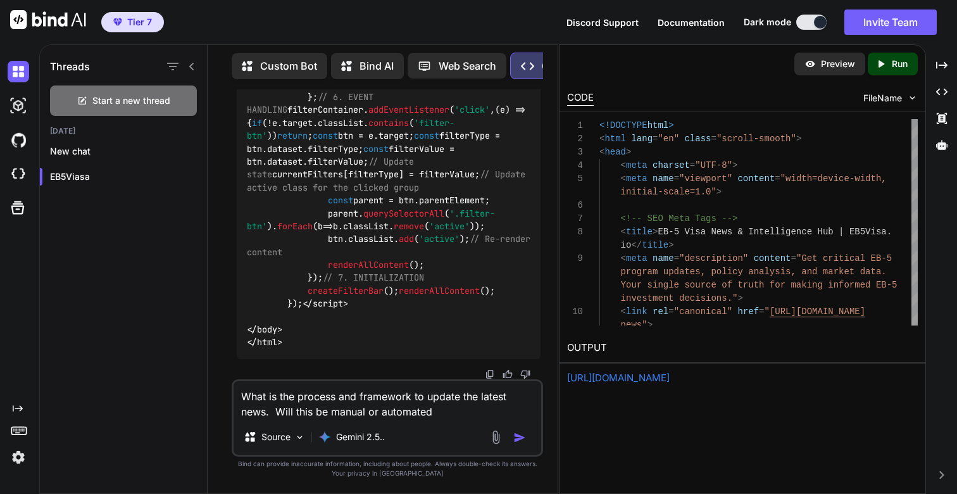
type textarea "What is the process and framework to update the latest news. Will this be manua…"
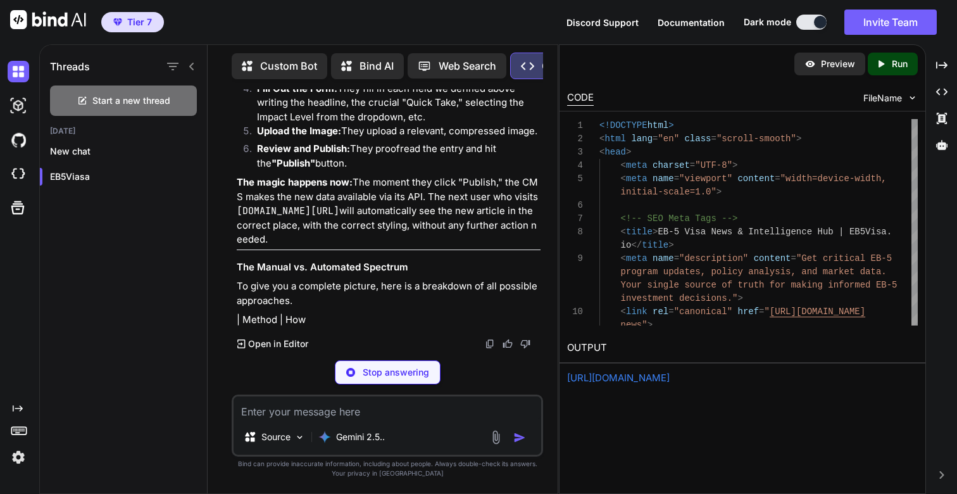
scroll to position [82852, 0]
